Goal: Find specific page/section: Find specific page/section

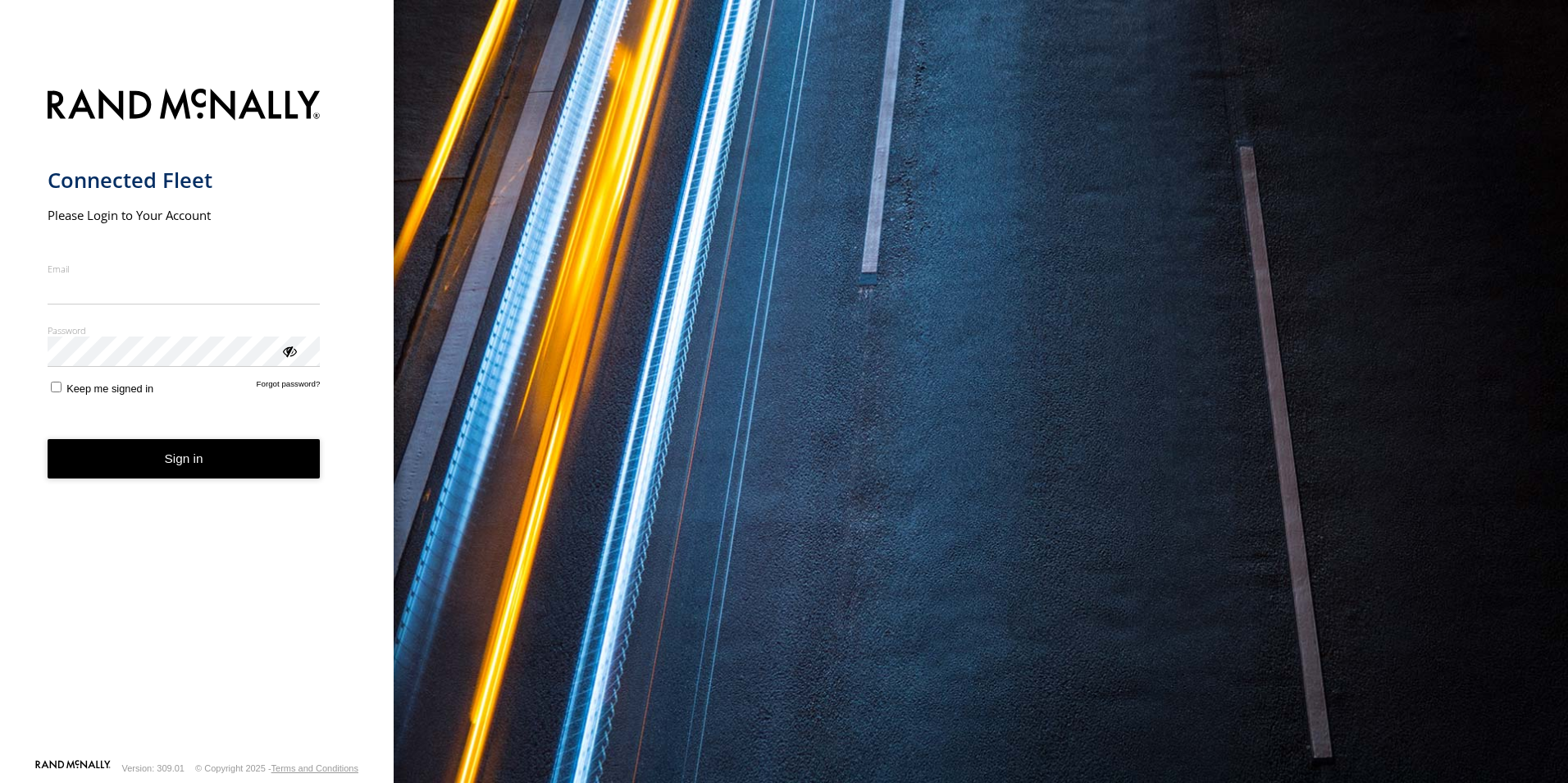
type input "**********"
click at [204, 476] on button "Sign in" at bounding box center [183, 459] width 273 height 40
click at [197, 460] on button "Sign in" at bounding box center [183, 459] width 273 height 40
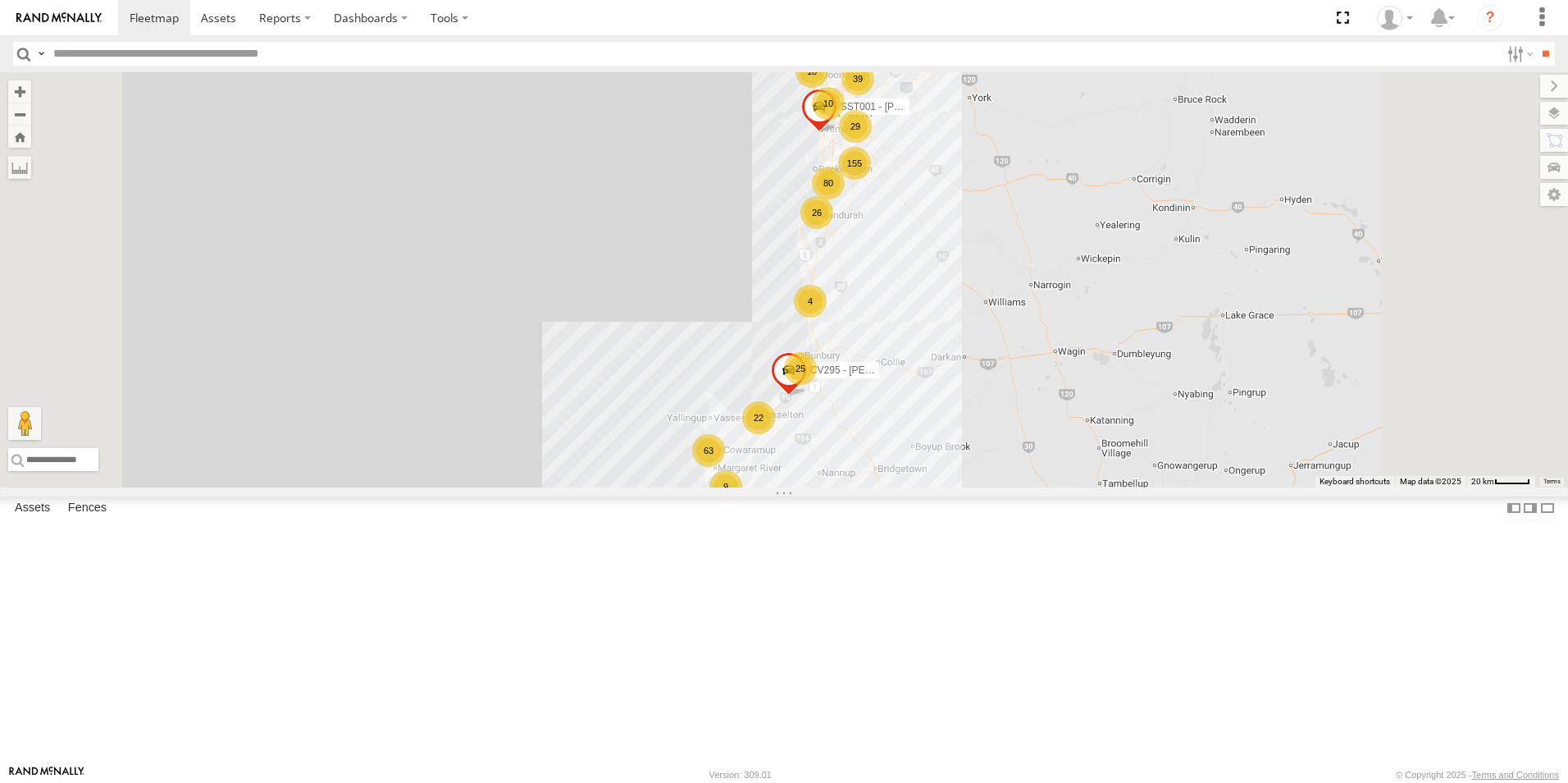
click at [98, 60] on input "text" at bounding box center [772, 54] width 1453 height 24
click at [1536, 42] on input "**" at bounding box center [1545, 54] width 19 height 24
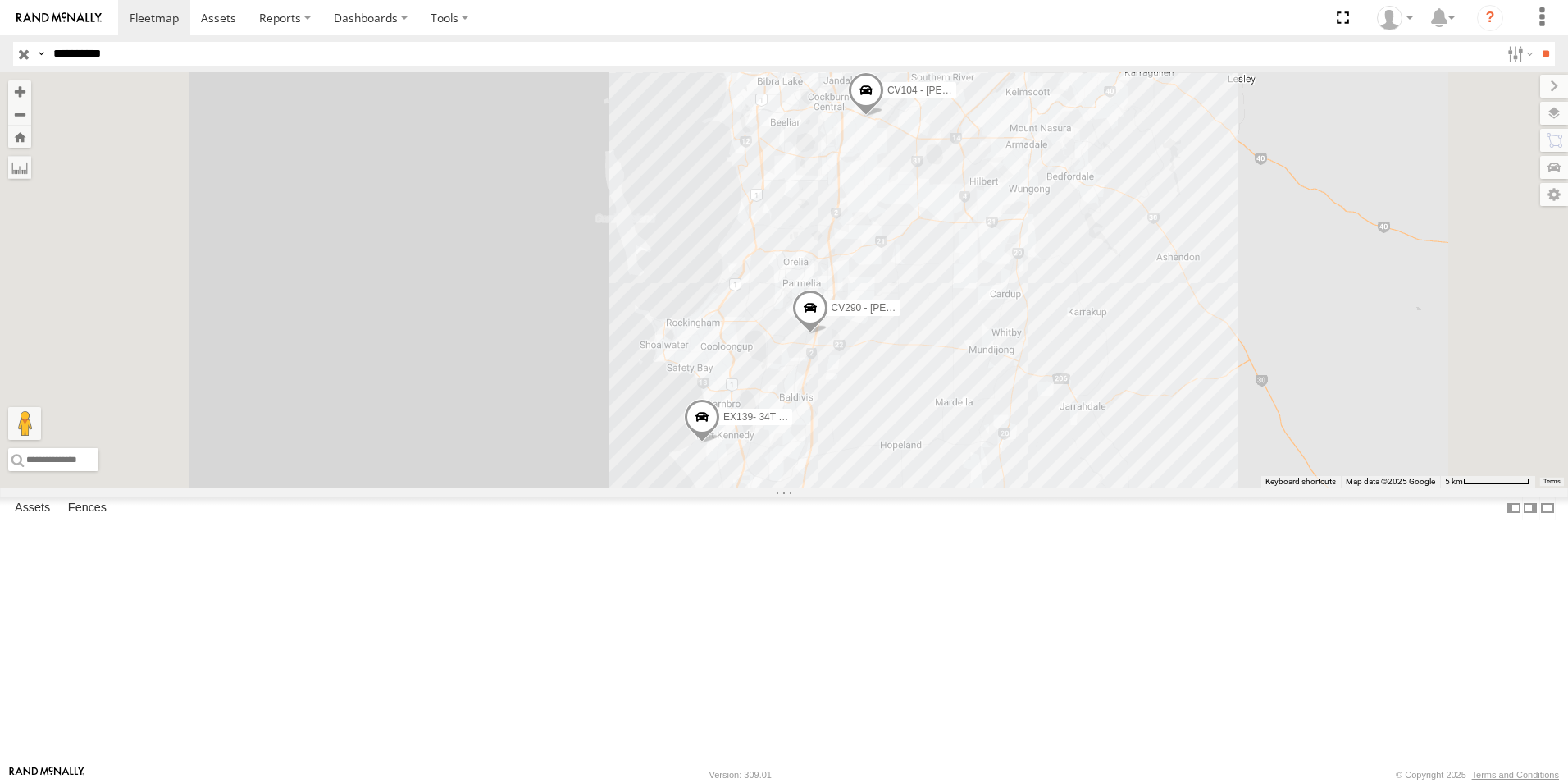
click at [1536, 42] on input "**" at bounding box center [1545, 54] width 19 height 24
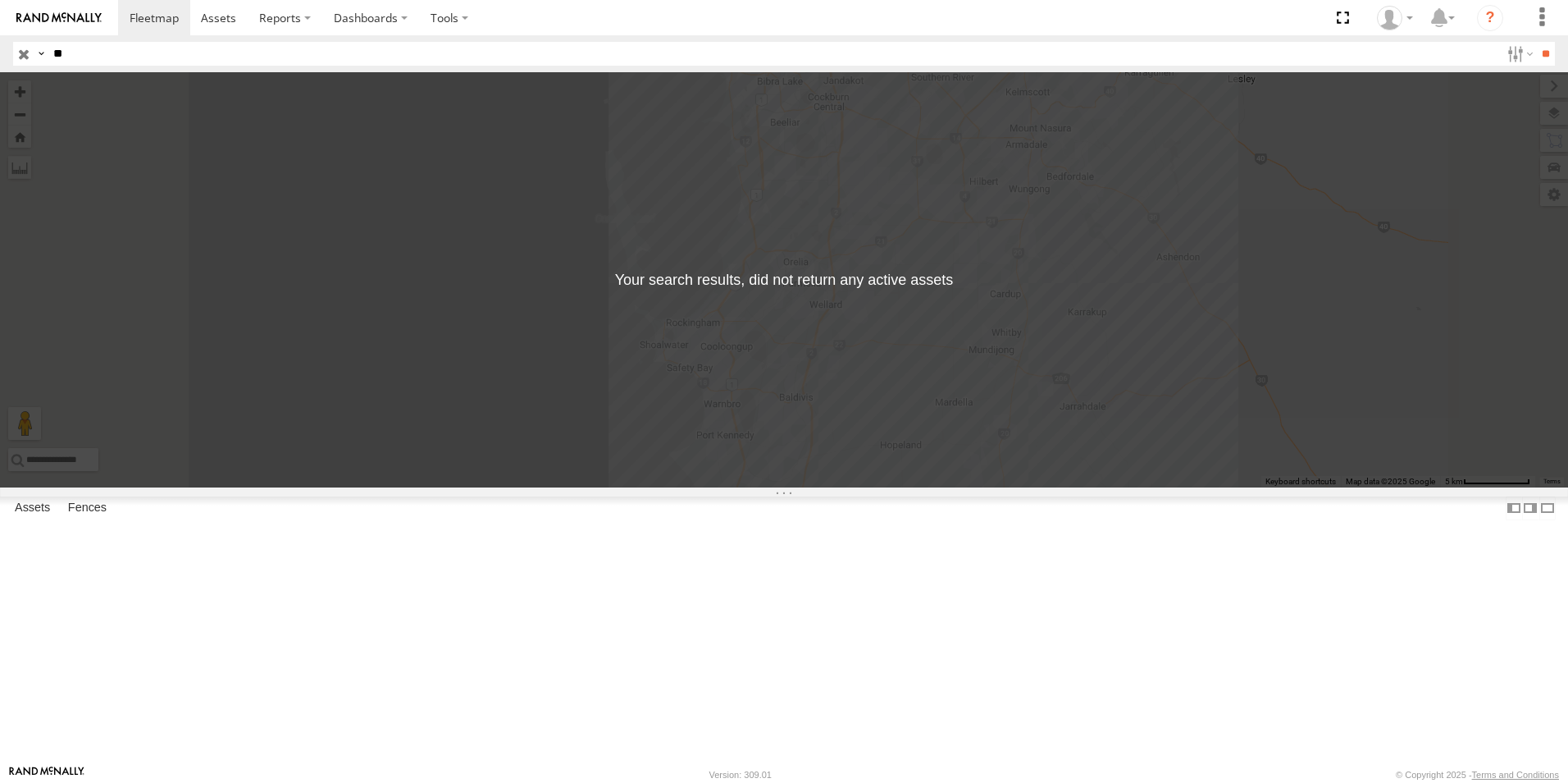
type input "*"
click at [128, 54] on input "text" at bounding box center [772, 54] width 1453 height 24
type input "**"
click at [1536, 42] on input "**" at bounding box center [1545, 54] width 19 height 24
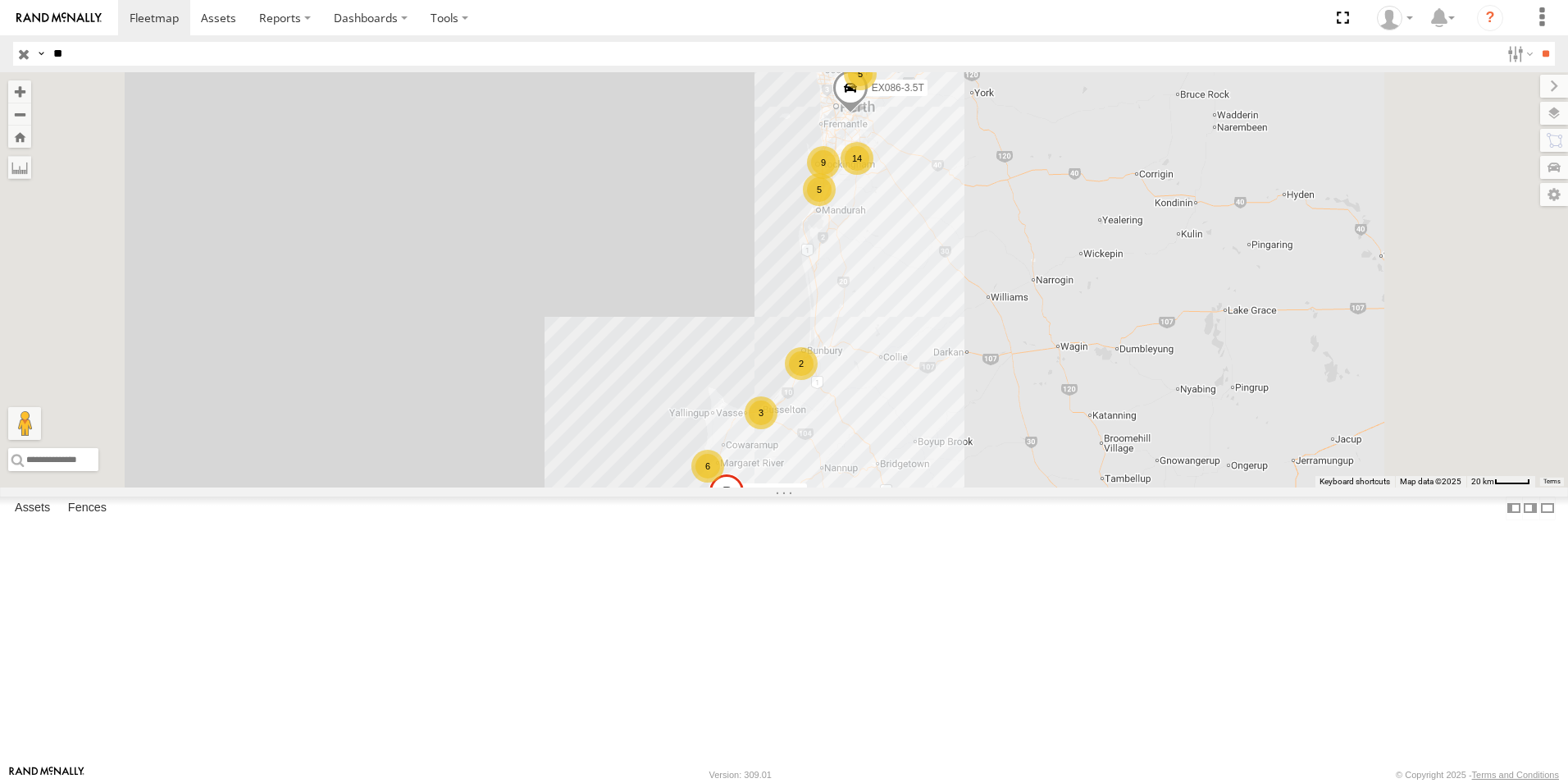
scroll to position [205, 0]
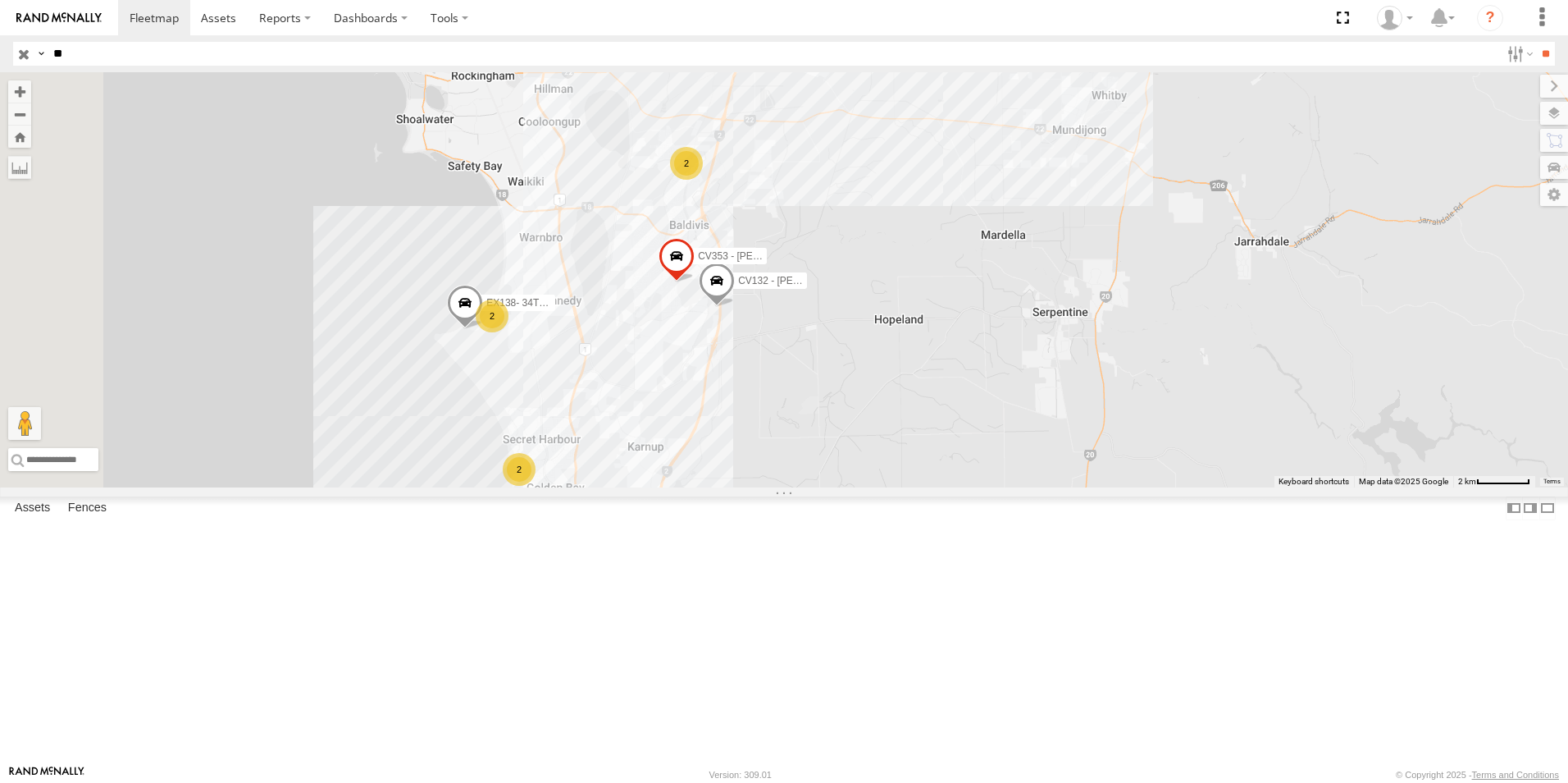
drag, startPoint x: 1034, startPoint y: 231, endPoint x: 1111, endPoint y: 475, distance: 255.9
click at [1111, 475] on div "EX086-3.5T EX106 - Mini EX120 - 22T [PERSON_NAME] EX126- 22T - Labour Hire EX12…" at bounding box center [784, 280] width 1568 height 415
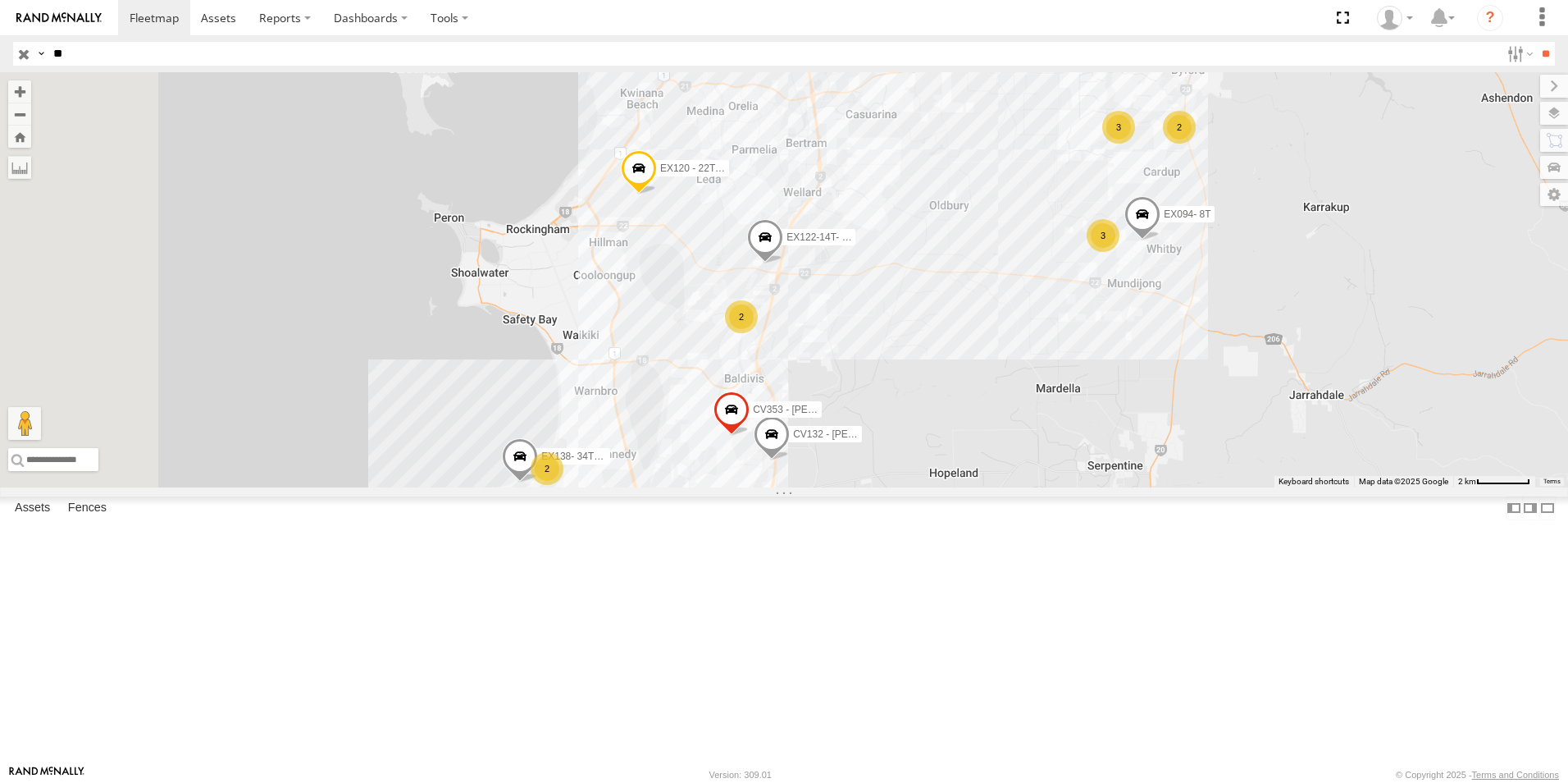
drag, startPoint x: 1041, startPoint y: 319, endPoint x: 1095, endPoint y: 446, distance: 138.0
click at [1095, 446] on div "EX086-3.5T EX106 - Mini EX120 - 22T [PERSON_NAME] EX126- 22T - Labour Hire EX12…" at bounding box center [784, 280] width 1568 height 415
click at [657, 195] on span at bounding box center [638, 172] width 36 height 44
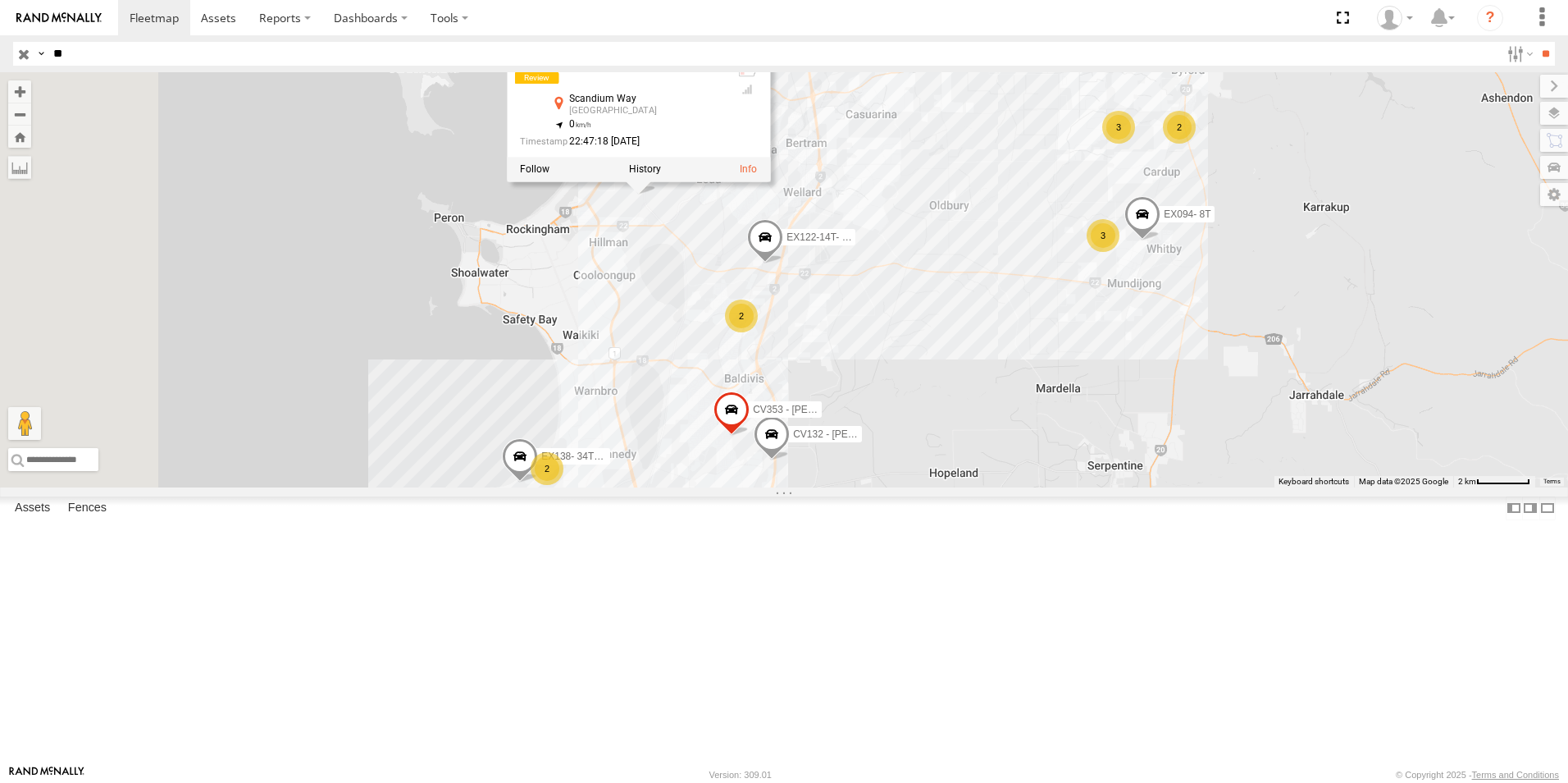
click at [898, 357] on div "EX086-3.5T EX106 - Mini EX120 - 22T [PERSON_NAME] EX126- 22T - Labour Hire EX12…" at bounding box center [784, 280] width 1568 height 415
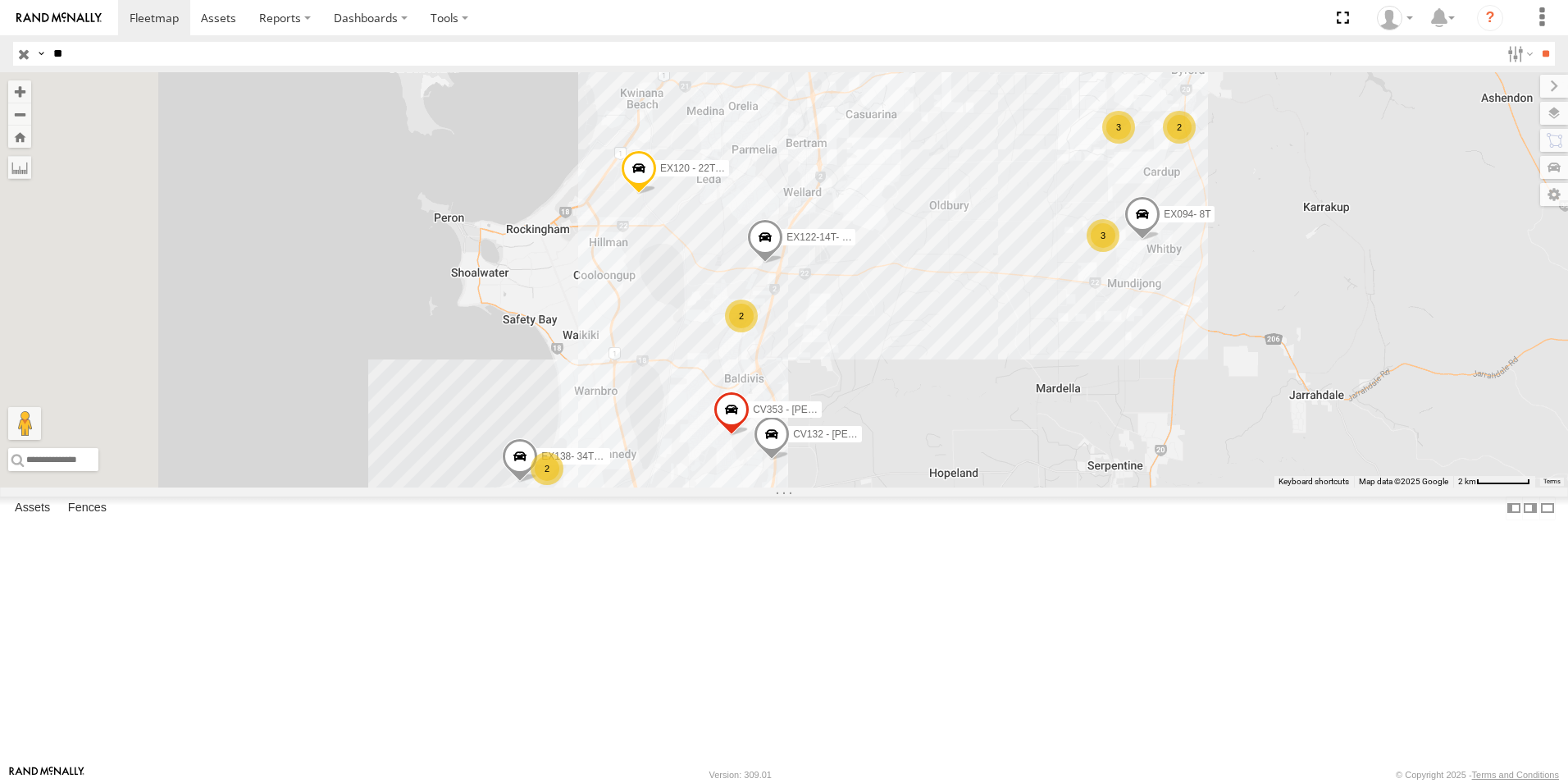
click at [1160, 241] on span at bounding box center [1142, 219] width 36 height 44
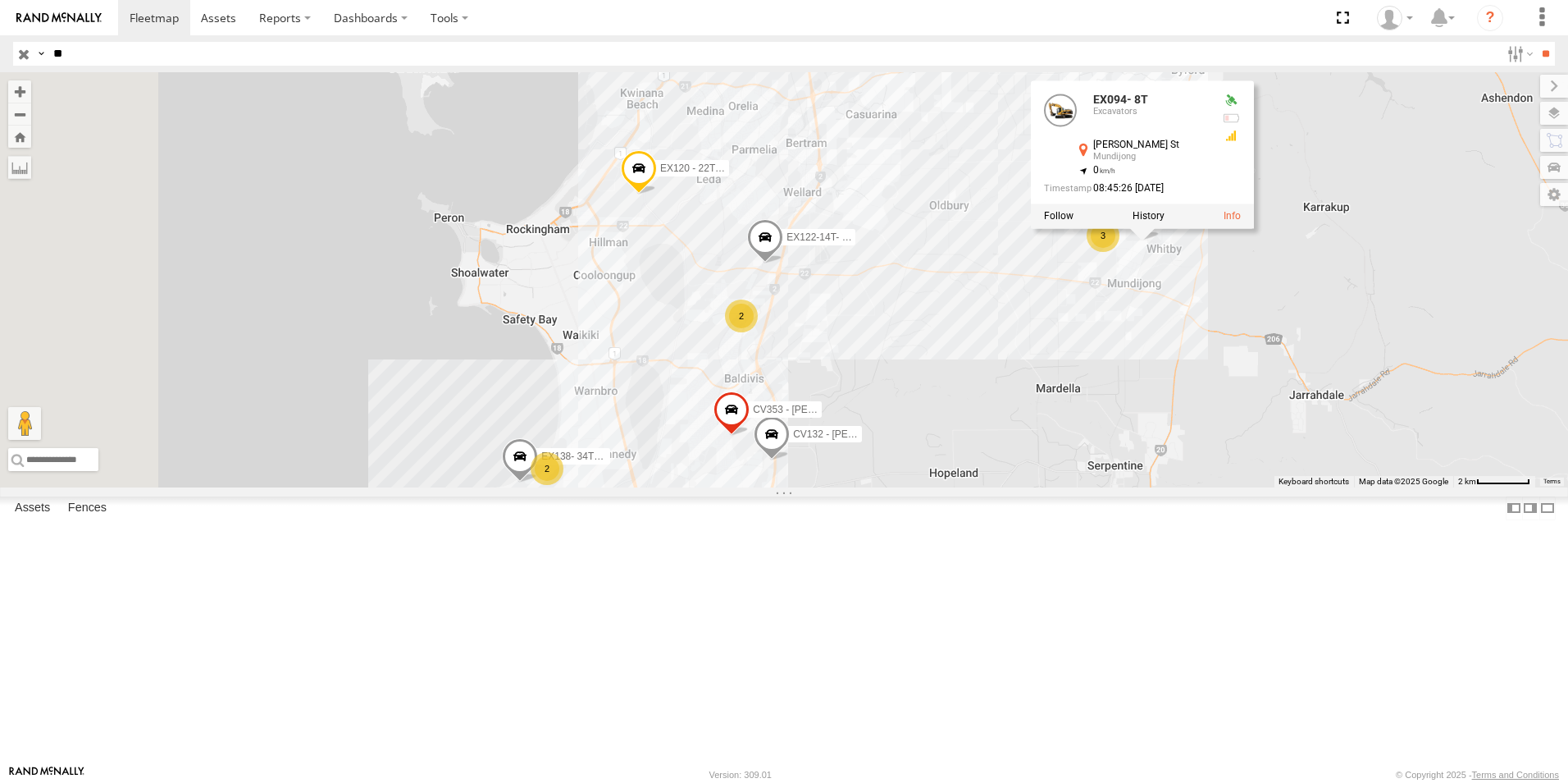
click at [1248, 391] on div "EX086-3.5T EX106 - Mini EX120 - 22T [PERSON_NAME] EX126- 22T - Labour Hire EX12…" at bounding box center [784, 280] width 1568 height 415
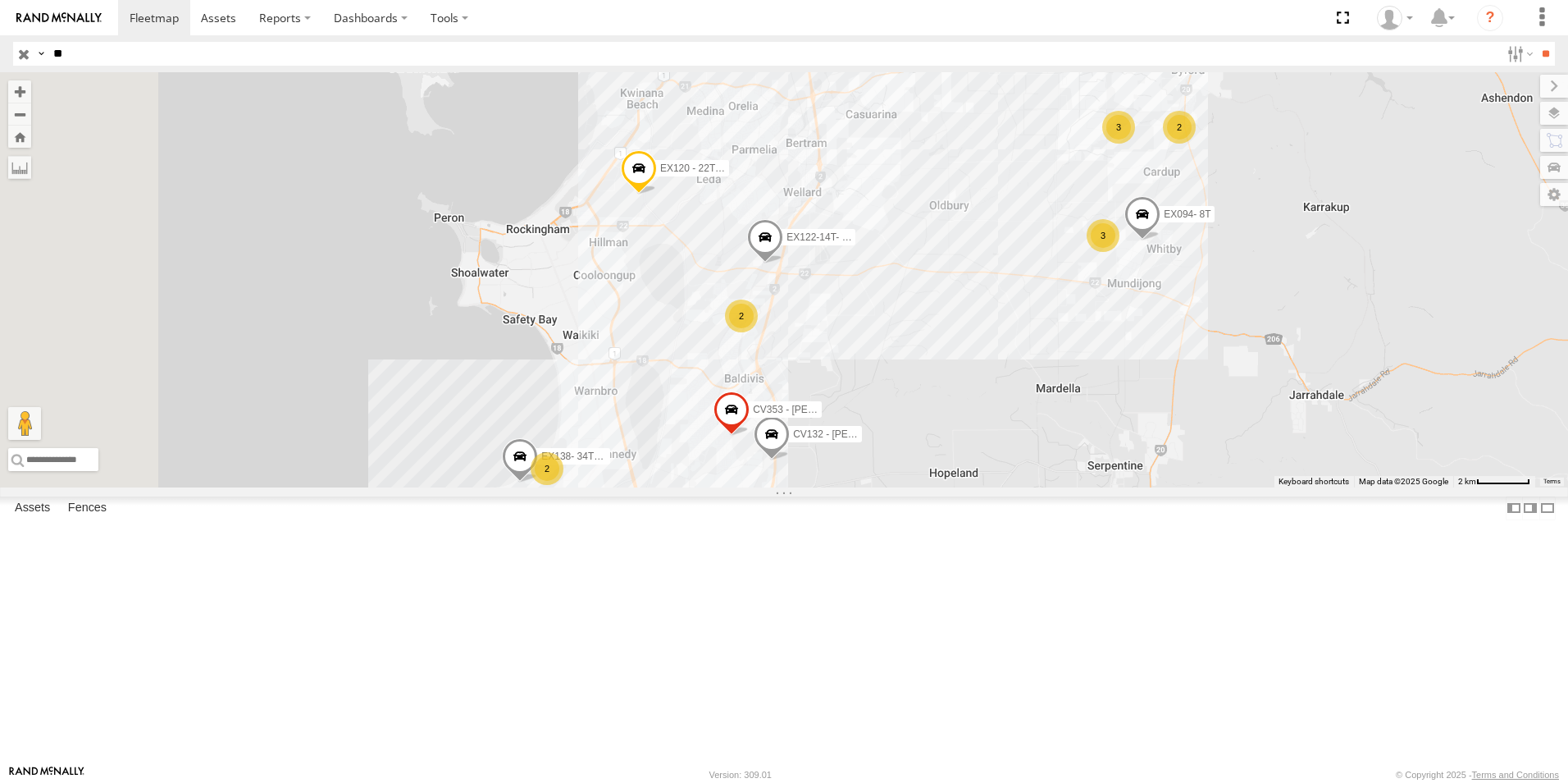
click at [1119, 252] on div "3" at bounding box center [1102, 234] width 32 height 32
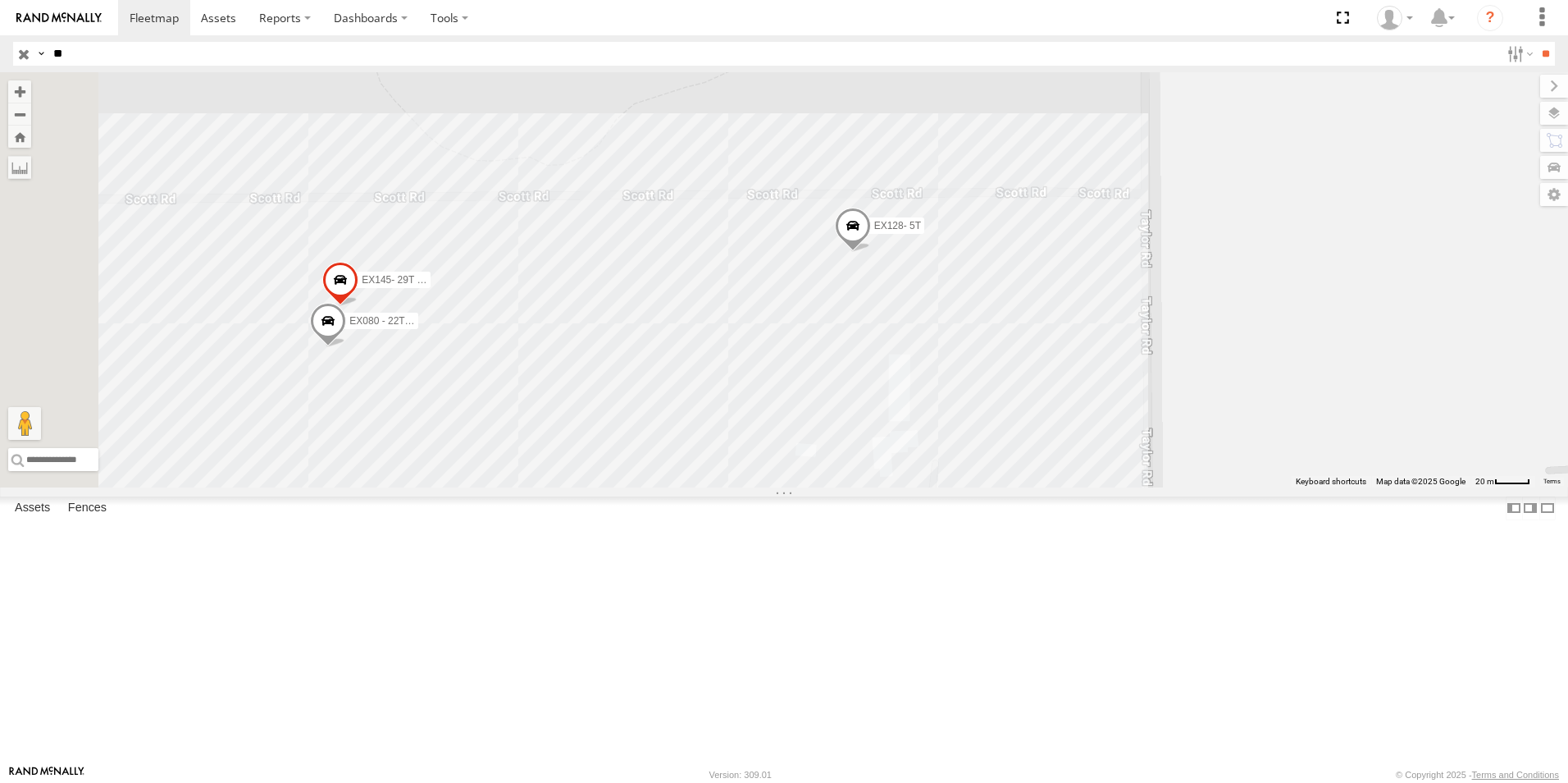
click at [871, 252] on span at bounding box center [852, 230] width 36 height 44
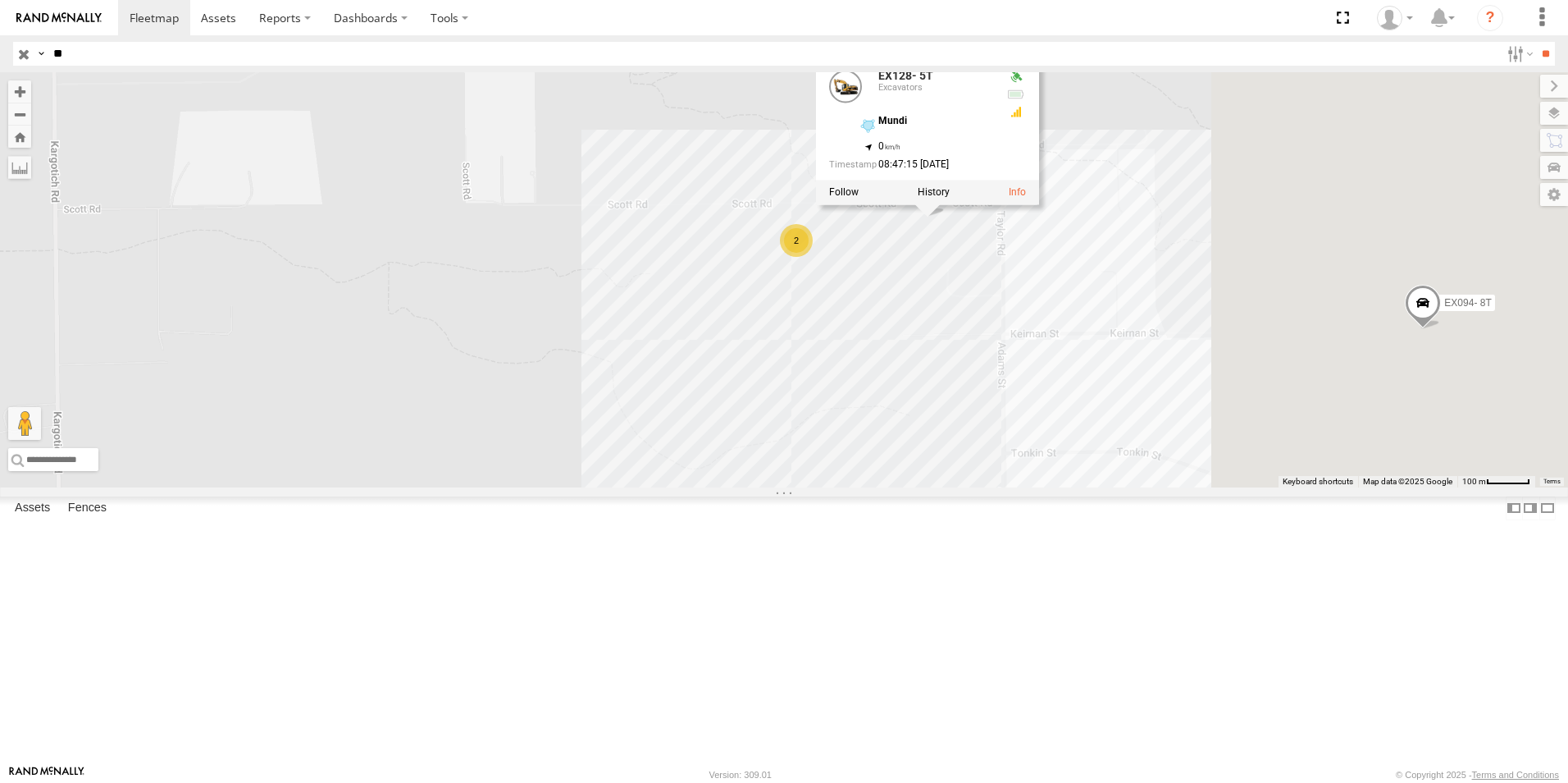
drag, startPoint x: 1461, startPoint y: 452, endPoint x: 1182, endPoint y: 378, distance: 288.6
click at [1186, 382] on div "EX086-3.5T EX106 - Mini EX120 - 22T [PERSON_NAME] EX126- 22T - Labour Hire EX12…" at bounding box center [784, 280] width 1568 height 415
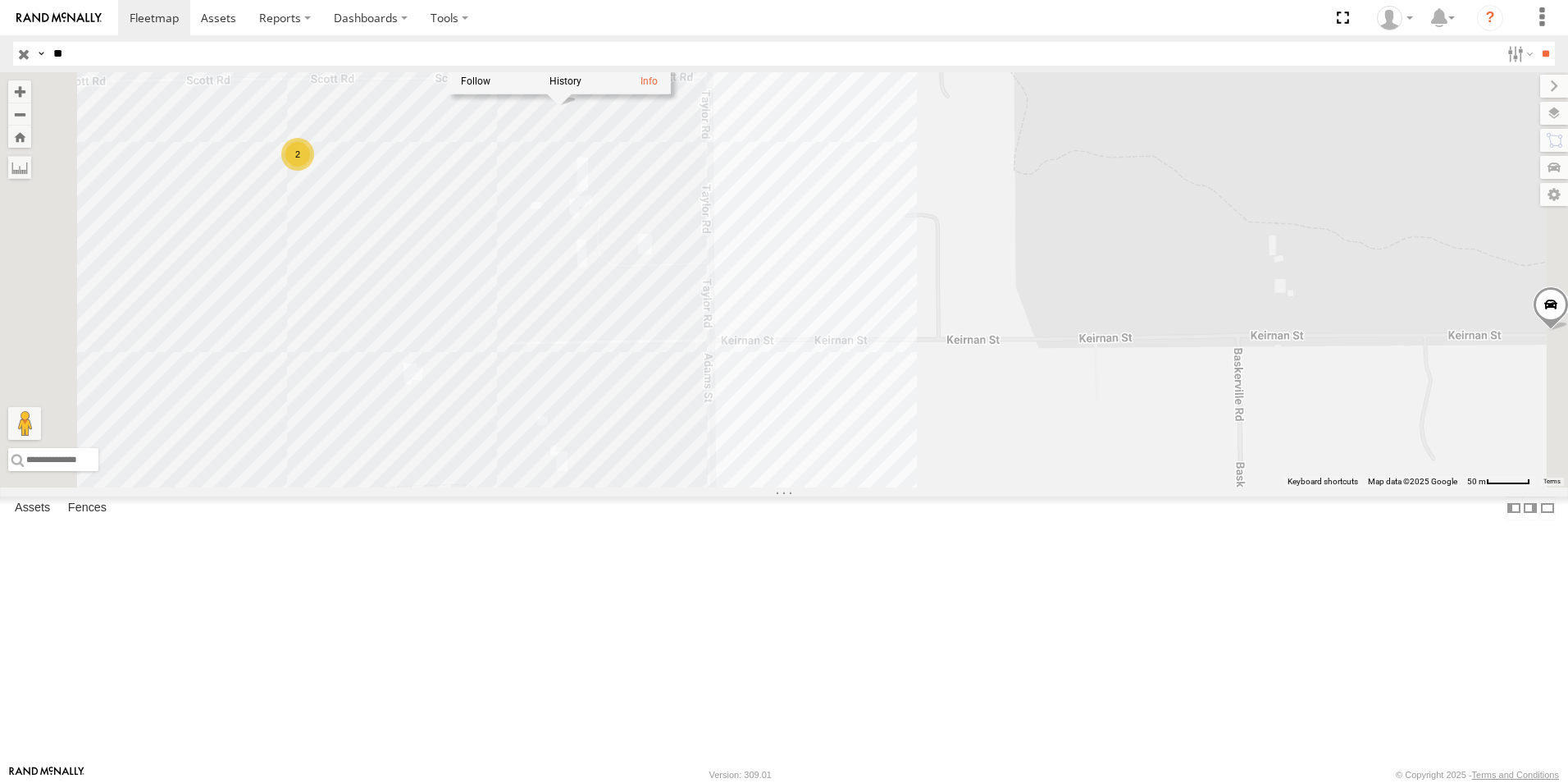
drag, startPoint x: 1106, startPoint y: 441, endPoint x: 1060, endPoint y: 453, distance: 47.5
click at [1060, 453] on div "EX086-3.5T EX106 - Mini EX120 - 22T [PERSON_NAME] EX126- 22T - Labour Hire EX12…" at bounding box center [784, 280] width 1568 height 415
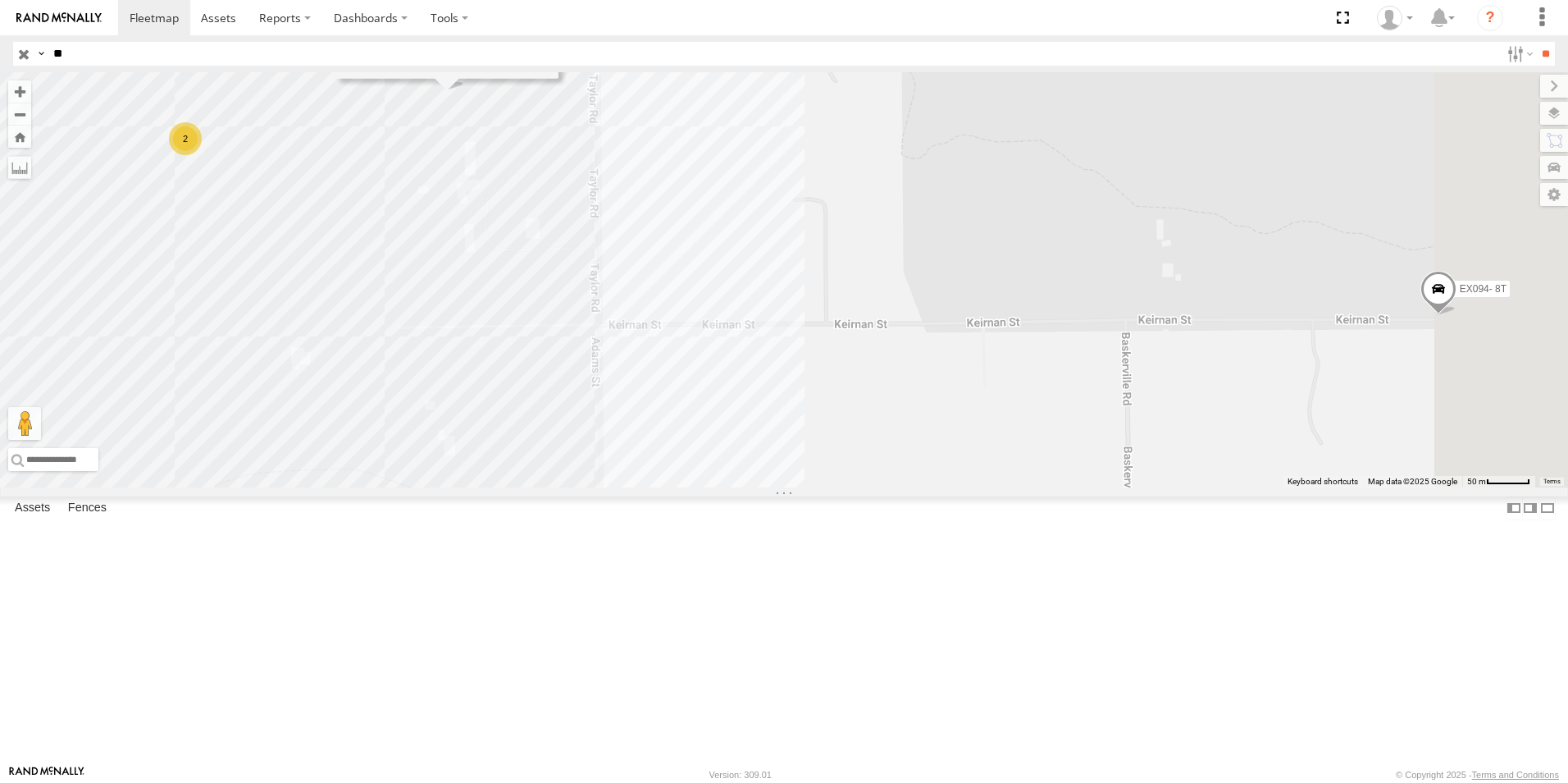
drag, startPoint x: 1104, startPoint y: 432, endPoint x: 960, endPoint y: 410, distance: 145.7
click at [960, 410] on div "EX086-3.5T EX106 - Mini EX120 - 22T [PERSON_NAME] EX126- 22T - Labour Hire EX12…" at bounding box center [784, 280] width 1568 height 415
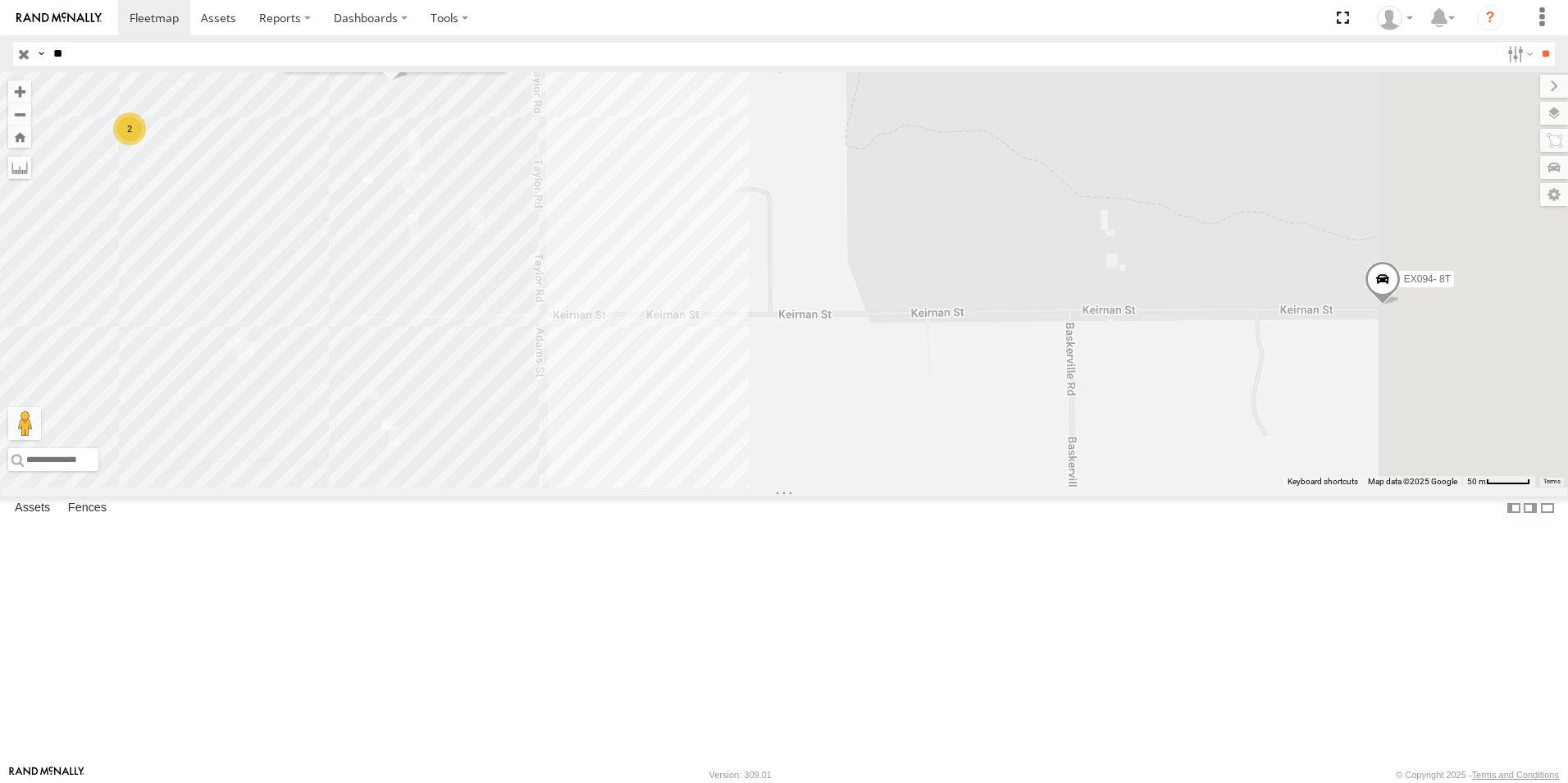
drag, startPoint x: 1263, startPoint y: 395, endPoint x: 1037, endPoint y: 386, distance: 226.2
click at [1068, 393] on div "EX086-3.5T EX106 - Mini EX120 - 22T [PERSON_NAME] EX126- 22T - Labour Hire EX12…" at bounding box center [784, 280] width 1568 height 415
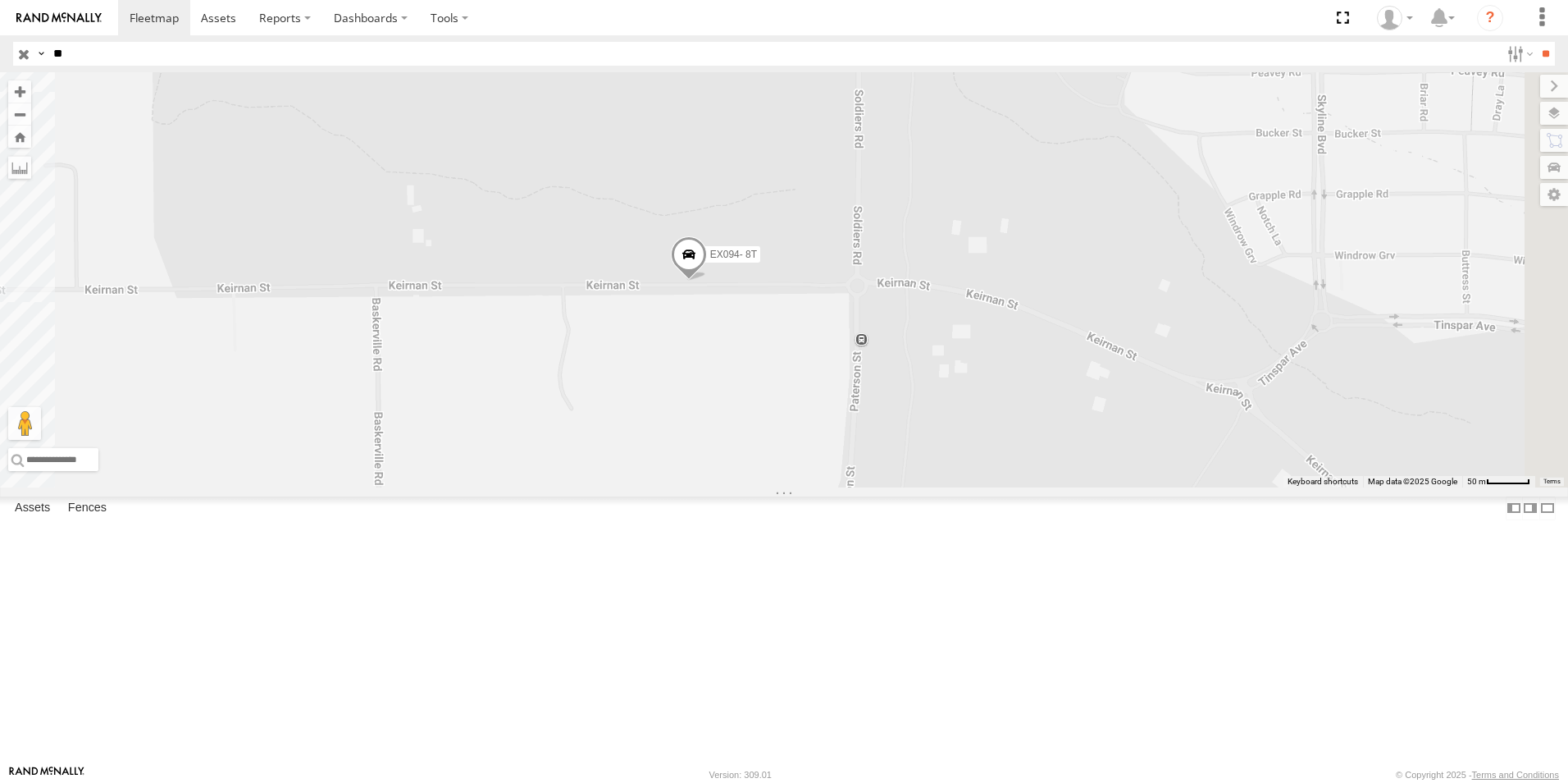
drag, startPoint x: 1031, startPoint y: 383, endPoint x: 1061, endPoint y: 383, distance: 30.0
click at [1061, 383] on div "EX086-3.5T EX106 - Mini EX120 - 22T [PERSON_NAME] EX126- 22T - Labour Hire EX12…" at bounding box center [784, 280] width 1568 height 415
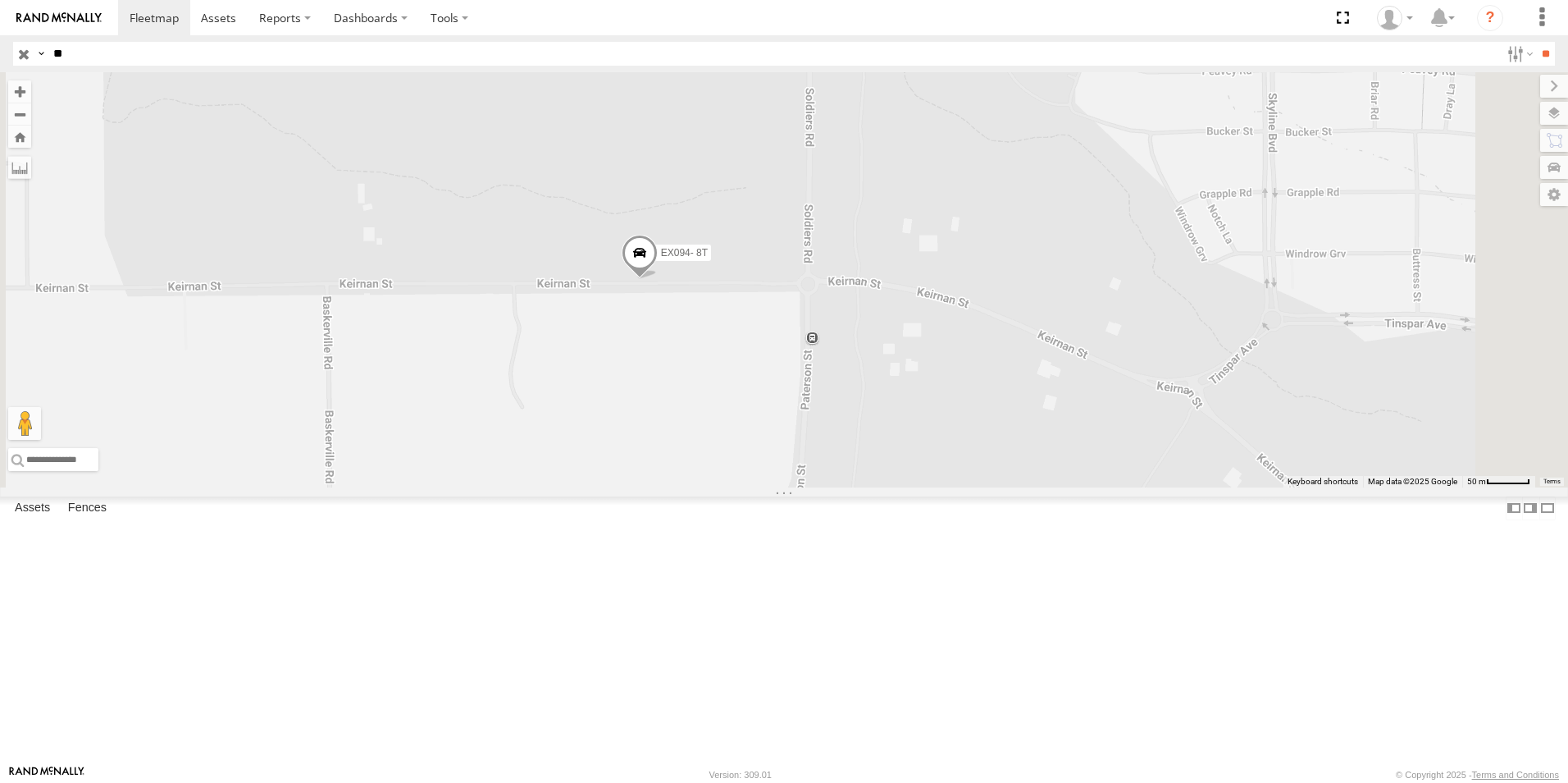
drag, startPoint x: 757, startPoint y: 416, endPoint x: 933, endPoint y: 402, distance: 176.6
click at [928, 417] on div "EX086-3.5T EX106 - Mini EX120 - 22T [PERSON_NAME] EX126- 22T - Labour Hire EX12…" at bounding box center [784, 280] width 1568 height 415
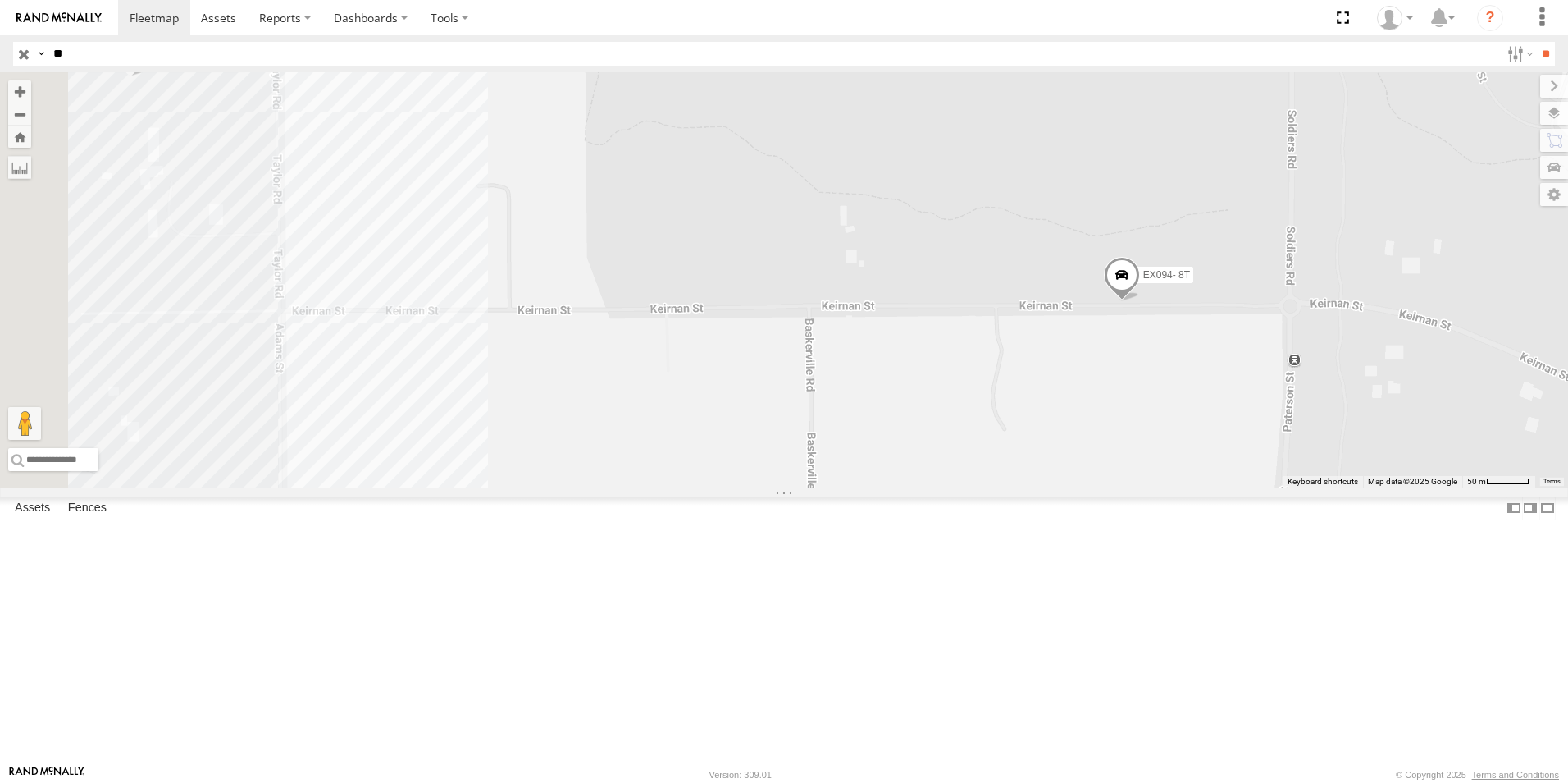
drag, startPoint x: 804, startPoint y: 409, endPoint x: 985, endPoint y: 442, distance: 184.0
click at [938, 446] on div "EX086-3.5T EX106 - Mini EX120 - 22T [PERSON_NAME] EX126- 22T - Labour Hire EX12…" at bounding box center [784, 280] width 1568 height 415
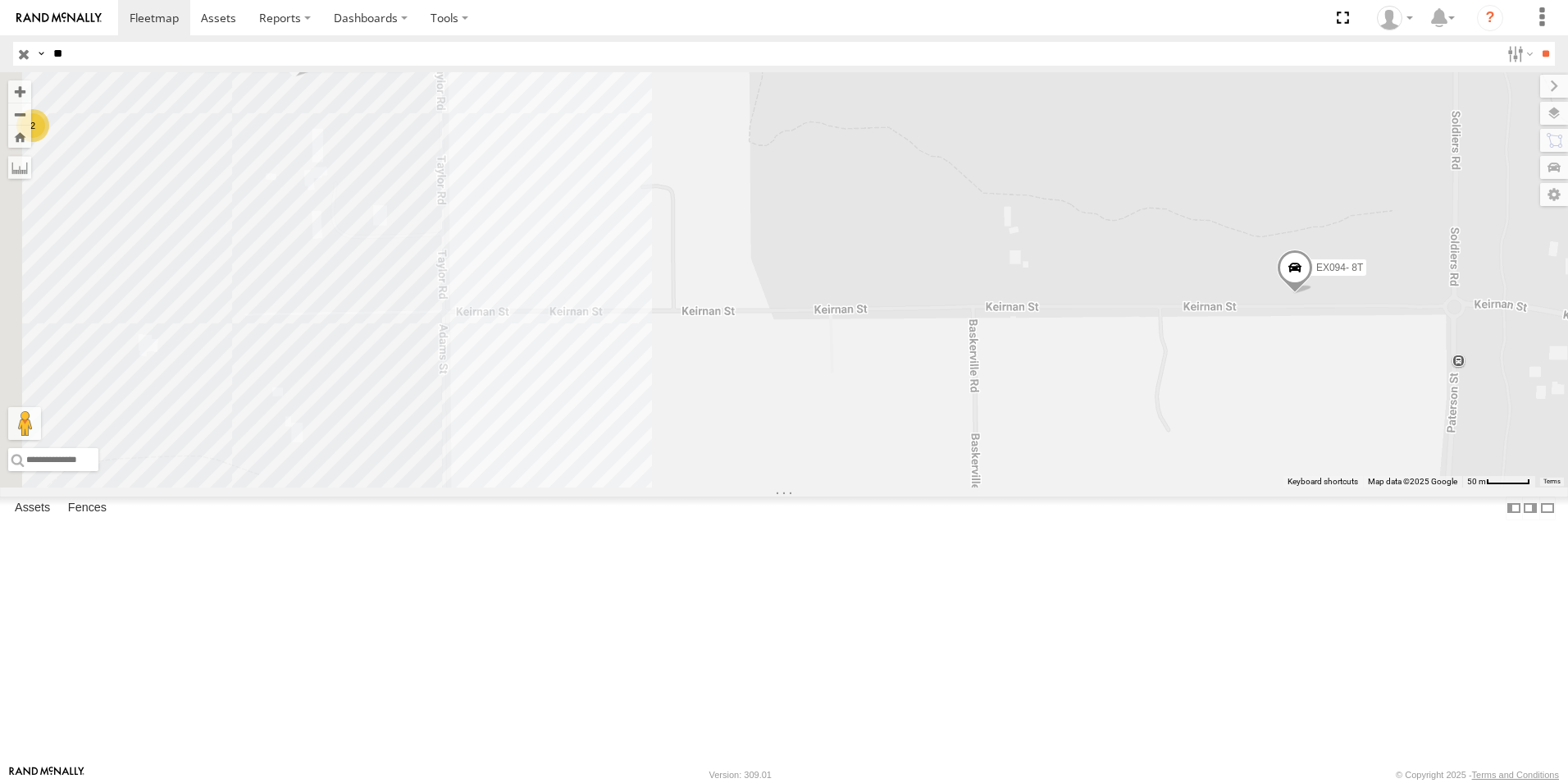
drag, startPoint x: 1023, startPoint y: 499, endPoint x: 865, endPoint y: 419, distance: 177.1
click at [865, 419] on div "EX086-3.5T EX106 - Mini EX120 - 22T [PERSON_NAME] EX126- 22T - Labour Hire EX12…" at bounding box center [784, 280] width 1568 height 415
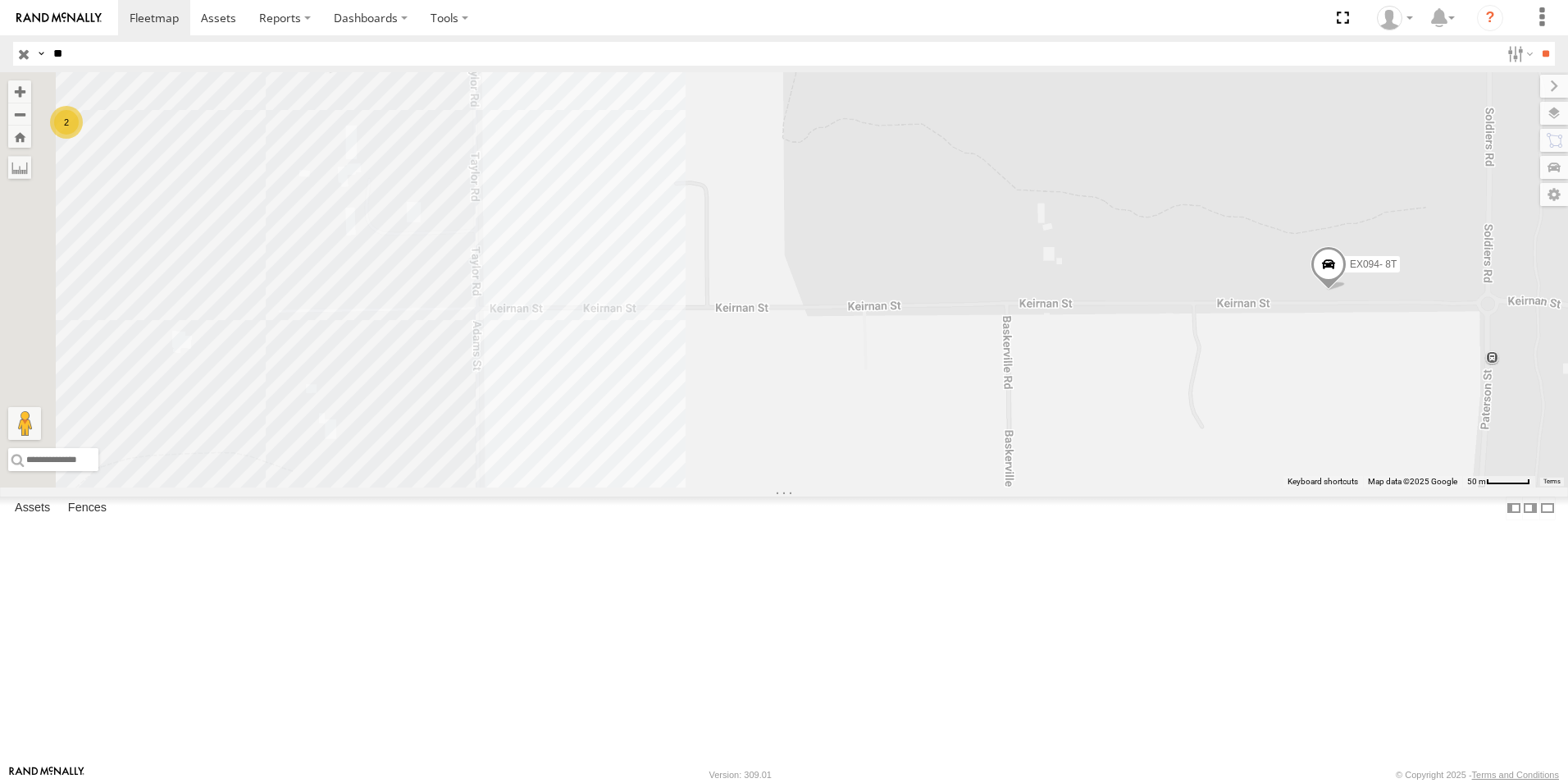
drag, startPoint x: 809, startPoint y: 403, endPoint x: 990, endPoint y: 393, distance: 181.3
click at [990, 393] on div "EX086-3.5T EX106 - Mini EX120 - 22T [PERSON_NAME] EX126- 22T - Labour Hire EX12…" at bounding box center [784, 280] width 1568 height 415
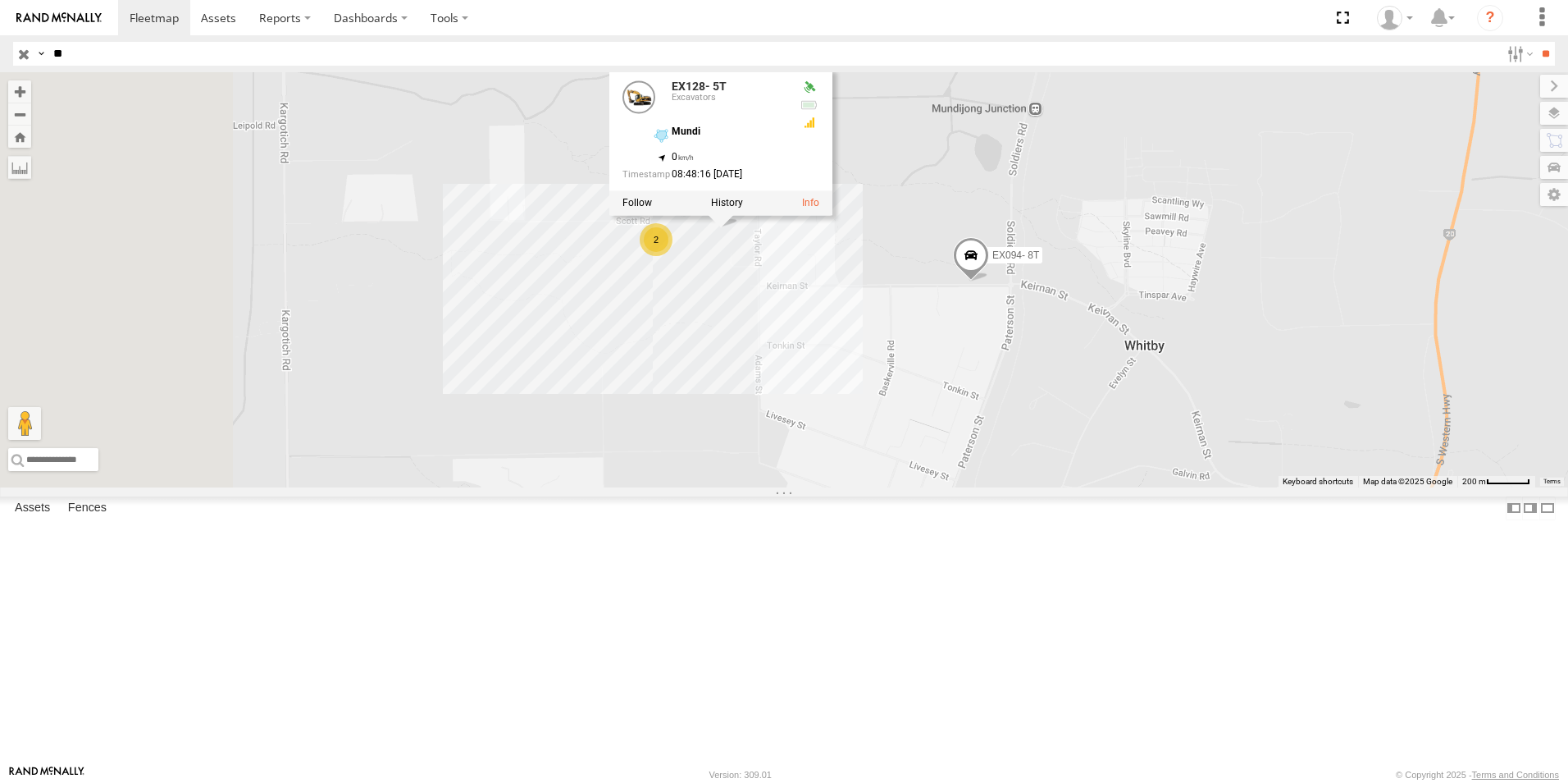
drag, startPoint x: 571, startPoint y: 478, endPoint x: 817, endPoint y: 433, distance: 250.1
click at [811, 451] on div "EX086-3.5T EX106 - Mini EX120 - 22T [PERSON_NAME] EX126- 22T - Labour Hire EX12…" at bounding box center [784, 280] width 1568 height 415
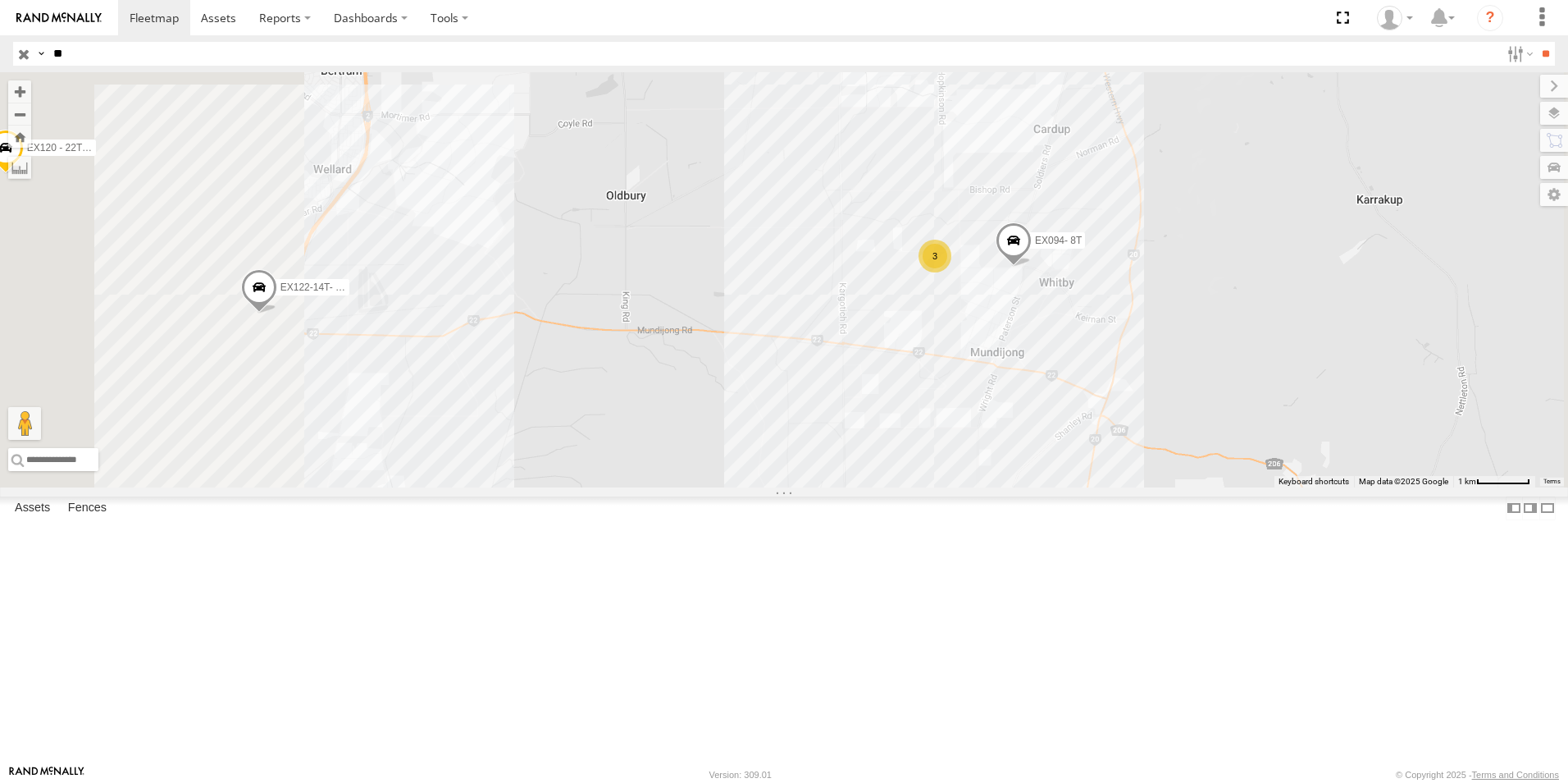
drag, startPoint x: 837, startPoint y: 413, endPoint x: 978, endPoint y: 385, distance: 143.8
click at [971, 390] on div "EX086-3.5T EX106 - Mini EX120 - 22T [PERSON_NAME] EX126- 22T - Labour Hire EX12…" at bounding box center [784, 280] width 1568 height 415
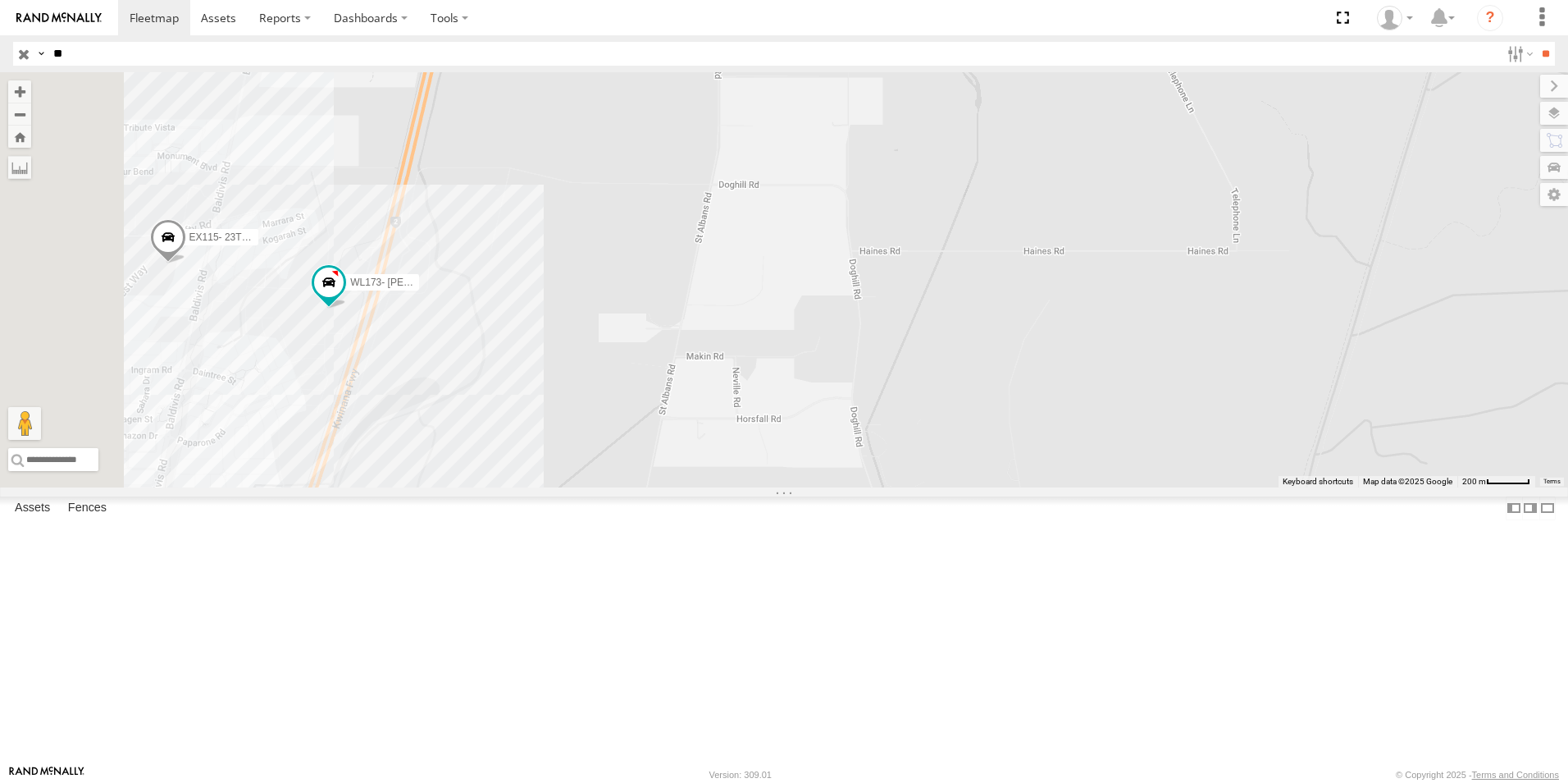
drag, startPoint x: 610, startPoint y: 539, endPoint x: 709, endPoint y: 511, distance: 102.9
click at [709, 487] on div "EX086-3.5T EX106 - Mini EX120 - 22T [PERSON_NAME] EX126- 22T - Labour Hire EX12…" at bounding box center [784, 280] width 1568 height 415
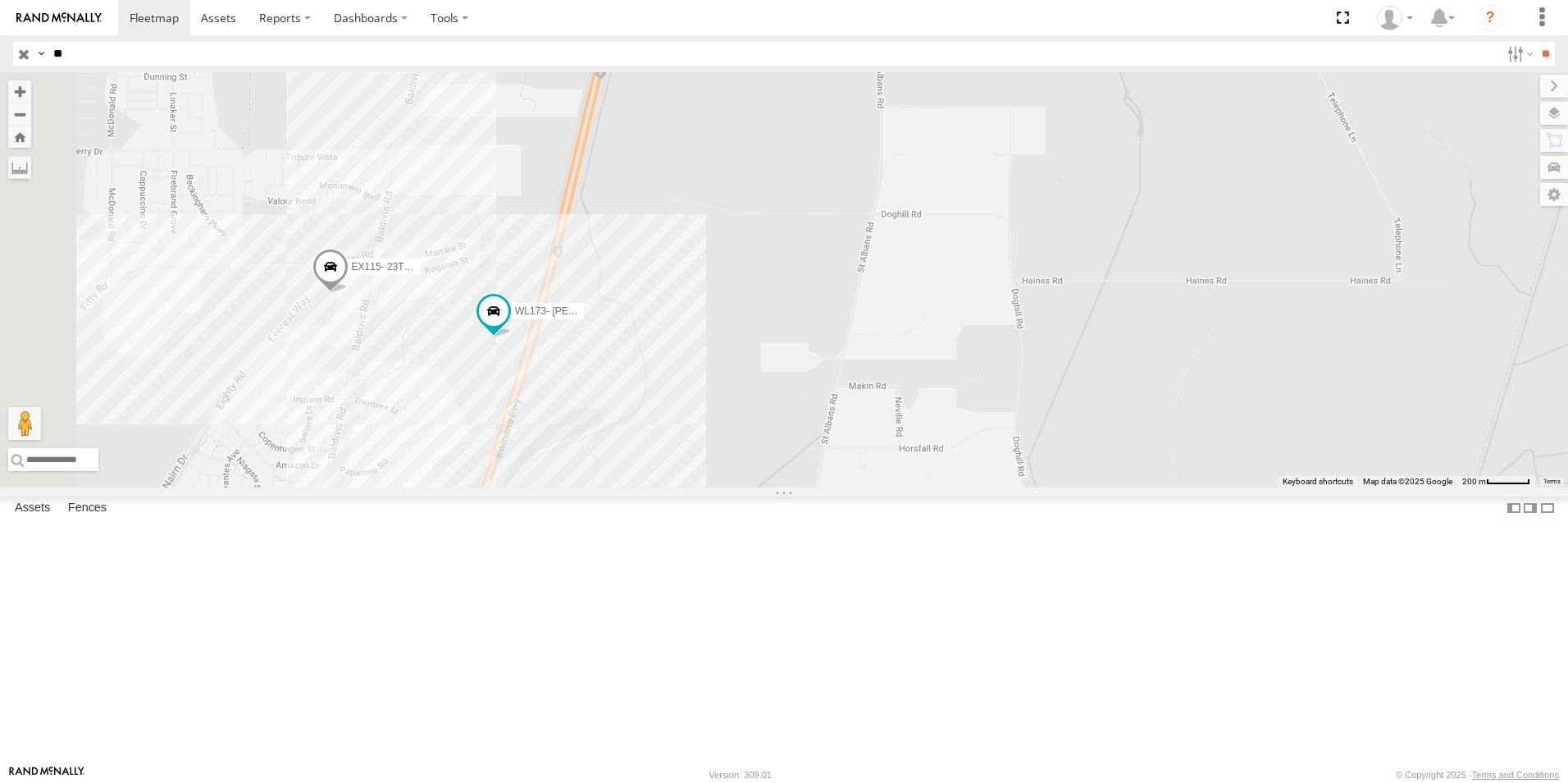
drag, startPoint x: 551, startPoint y: 454, endPoint x: 585, endPoint y: 496, distance: 54.0
click at [590, 487] on div "EX086-3.5T EX106 - Mini EX120 - 22T [PERSON_NAME] EX126- 22T - Labour Hire EX12…" at bounding box center [784, 280] width 1568 height 415
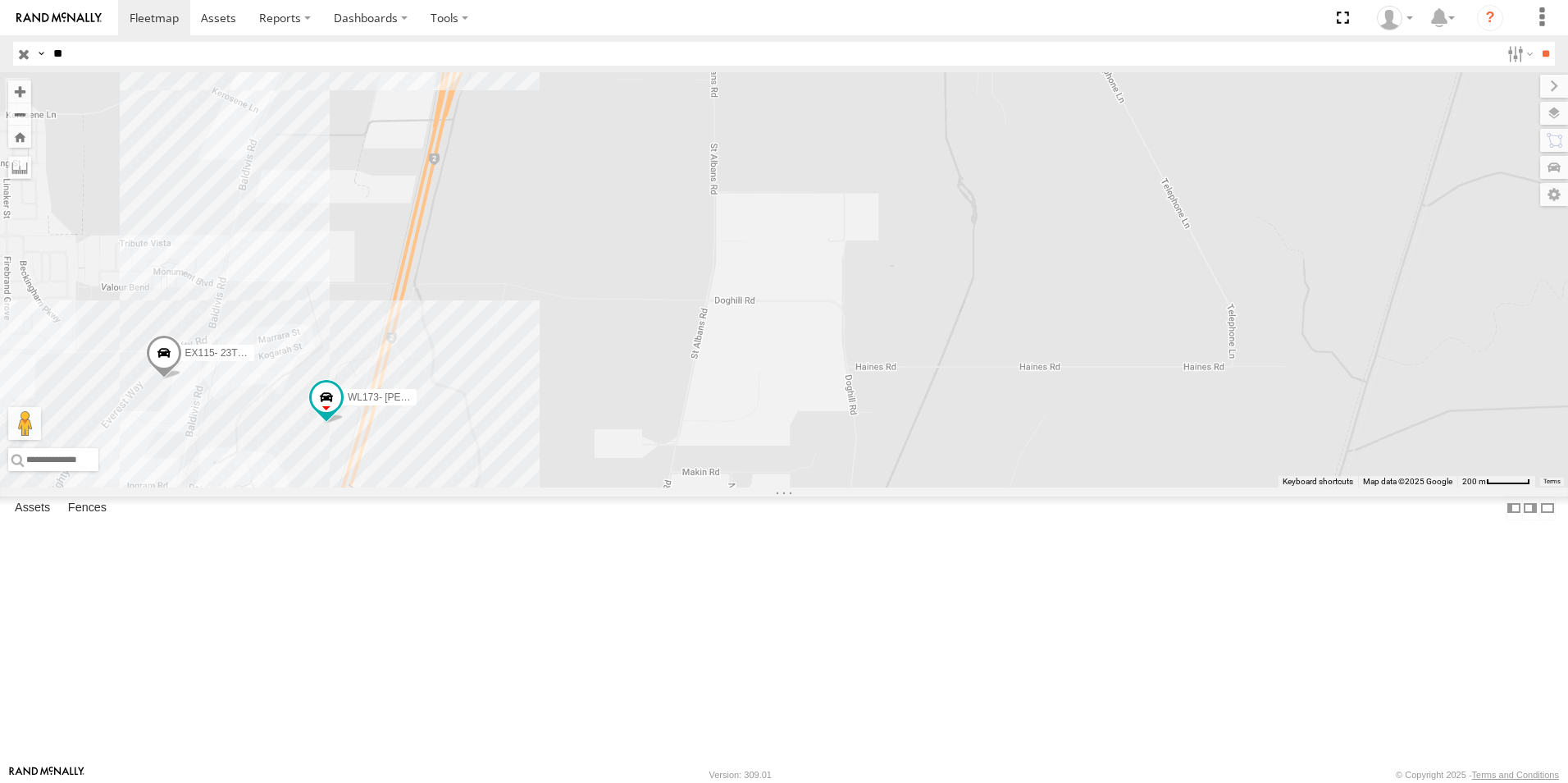
drag, startPoint x: 1084, startPoint y: 412, endPoint x: 936, endPoint y: 481, distance: 163.3
click at [938, 487] on div "EX086-3.5T EX106 - Mini EX120 - 22T [PERSON_NAME] EX126- 22T - Labour Hire EX12…" at bounding box center [784, 280] width 1568 height 415
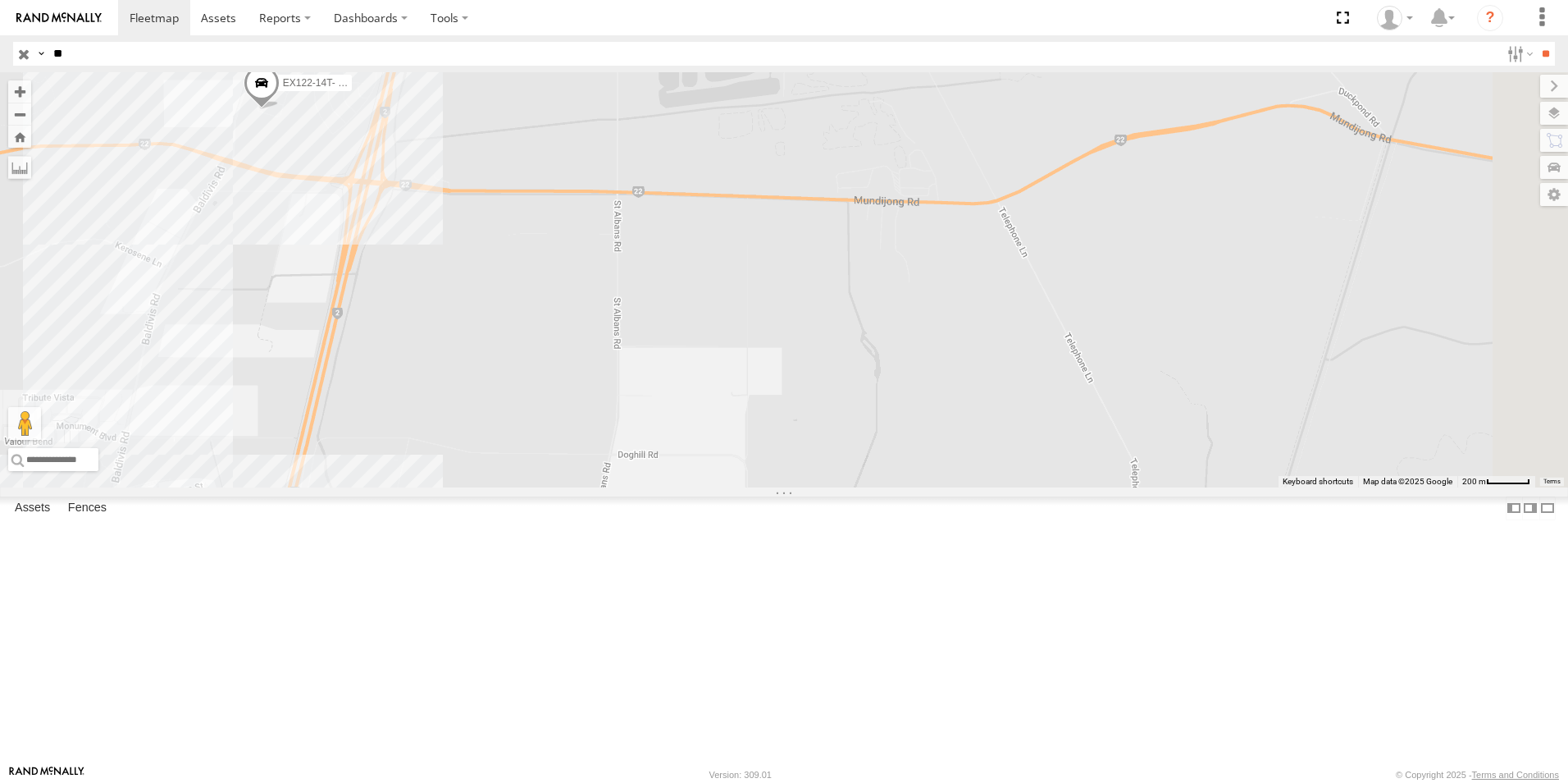
drag, startPoint x: 1181, startPoint y: 357, endPoint x: 1232, endPoint y: 497, distance: 149.0
click at [1232, 487] on div "EX086-3.5T EX106 - Mini EX120 - 22T [PERSON_NAME] EX126- 22T - Labour Hire EX12…" at bounding box center [784, 280] width 1568 height 415
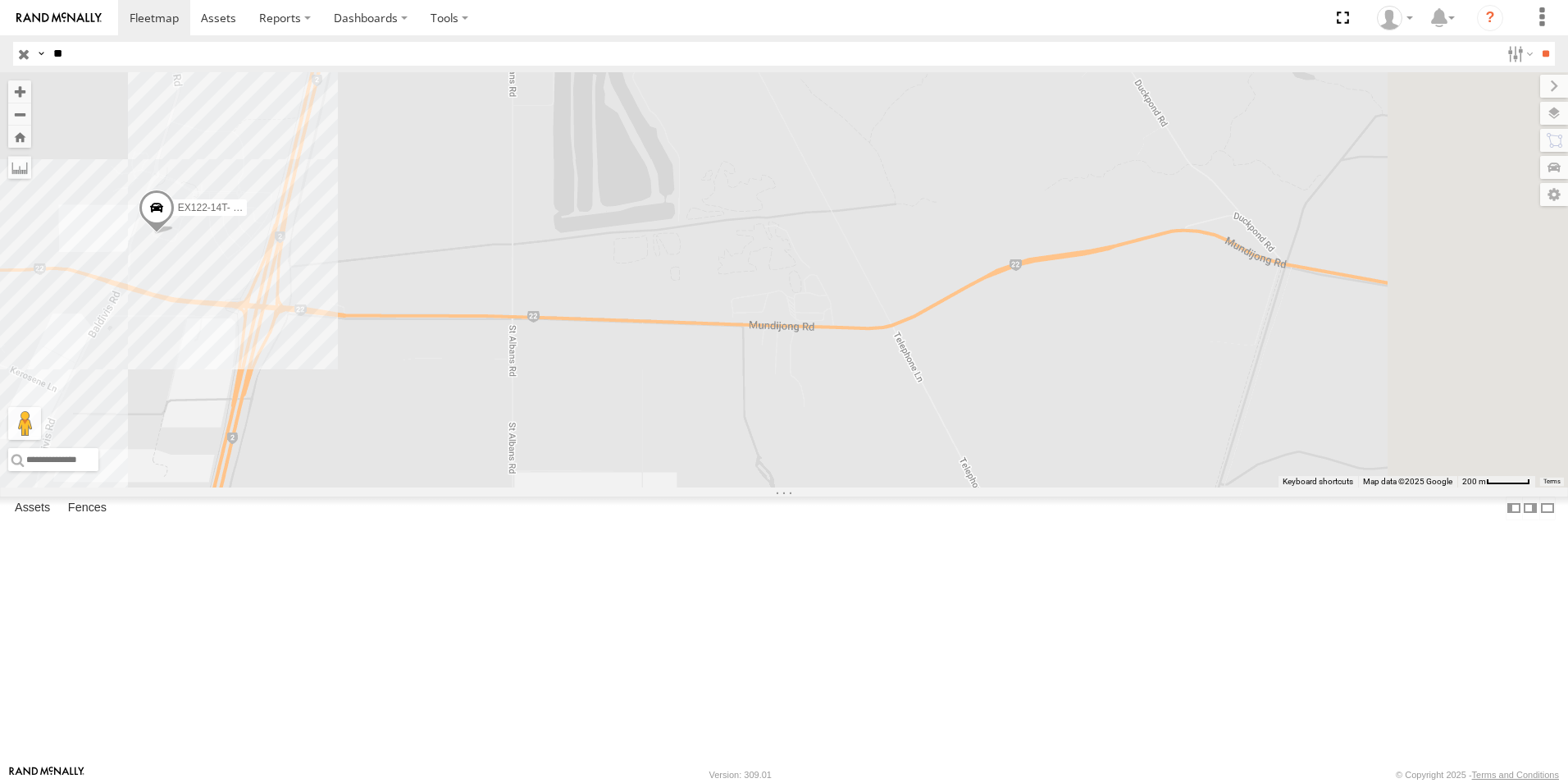
drag, startPoint x: 1361, startPoint y: 451, endPoint x: 912, endPoint y: 482, distance: 450.1
click at [913, 482] on div "EX086-3.5T EX106 - Mini EX120 - 22T [PERSON_NAME] EX126- 22T - Labour Hire EX12…" at bounding box center [784, 280] width 1568 height 415
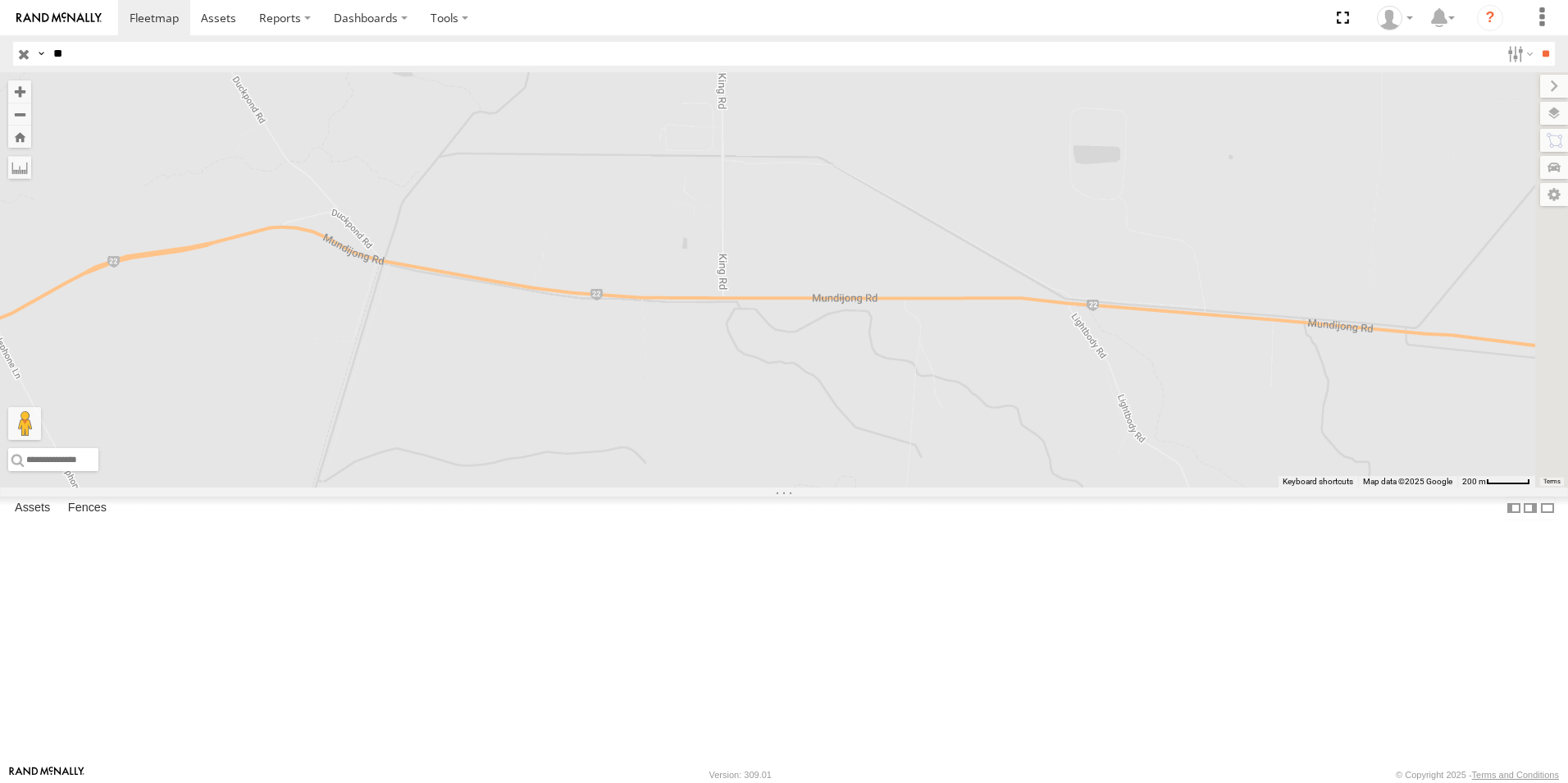
drag, startPoint x: 1381, startPoint y: 397, endPoint x: 904, endPoint y: 361, distance: 478.4
click at [1190, 381] on div "EX086-3.5T EX106 - Mini EX120 - 22T [PERSON_NAME] EX126- 22T - Labour Hire EX12…" at bounding box center [784, 280] width 1568 height 415
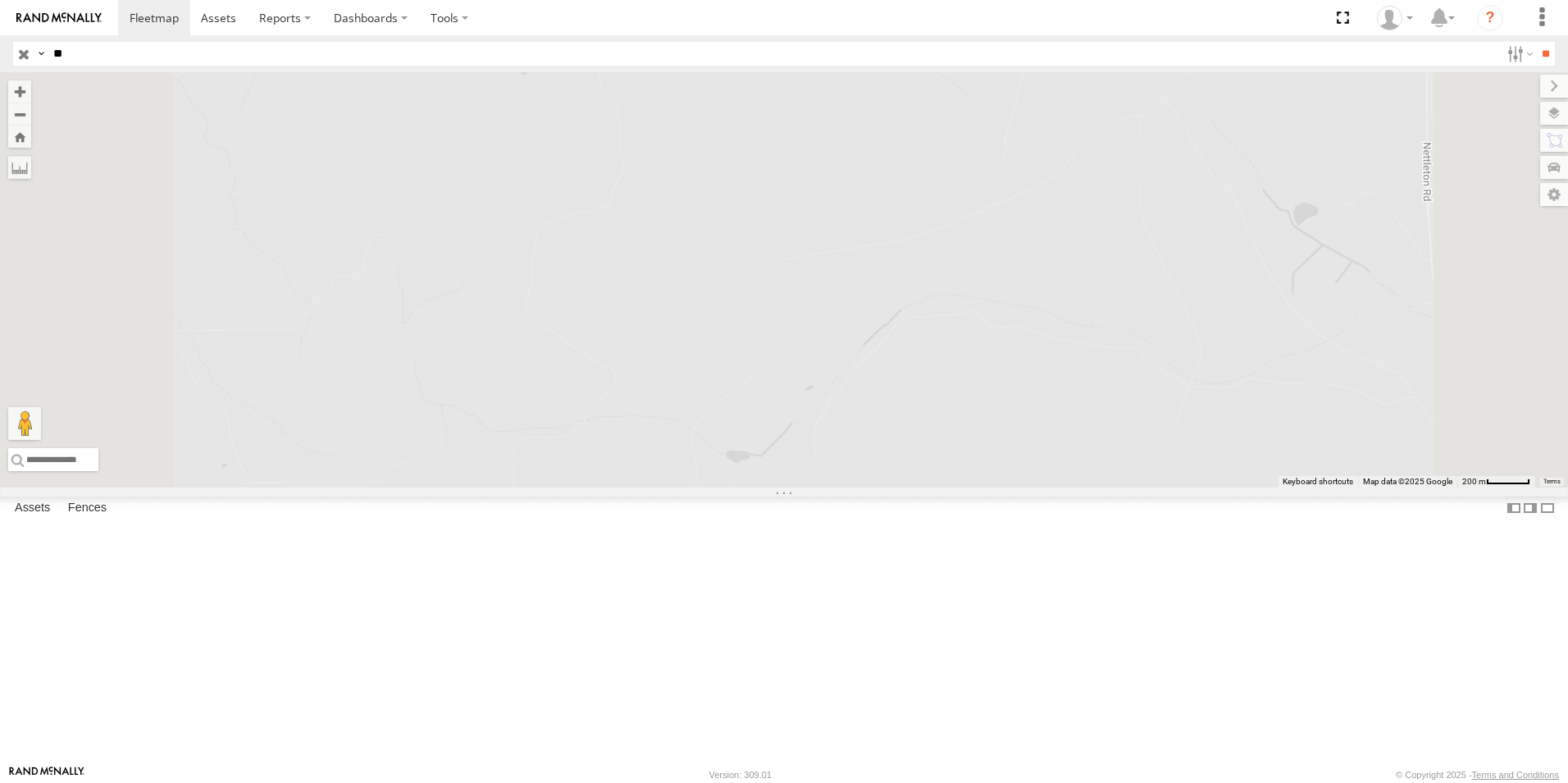
drag, startPoint x: 1025, startPoint y: 359, endPoint x: 1417, endPoint y: 461, distance: 405.1
click at [1400, 458] on div "EX086-3.5T EX106 - Mini EX120 - 22T [PERSON_NAME] EX126- 22T - Labour Hire EX12…" at bounding box center [784, 280] width 1568 height 415
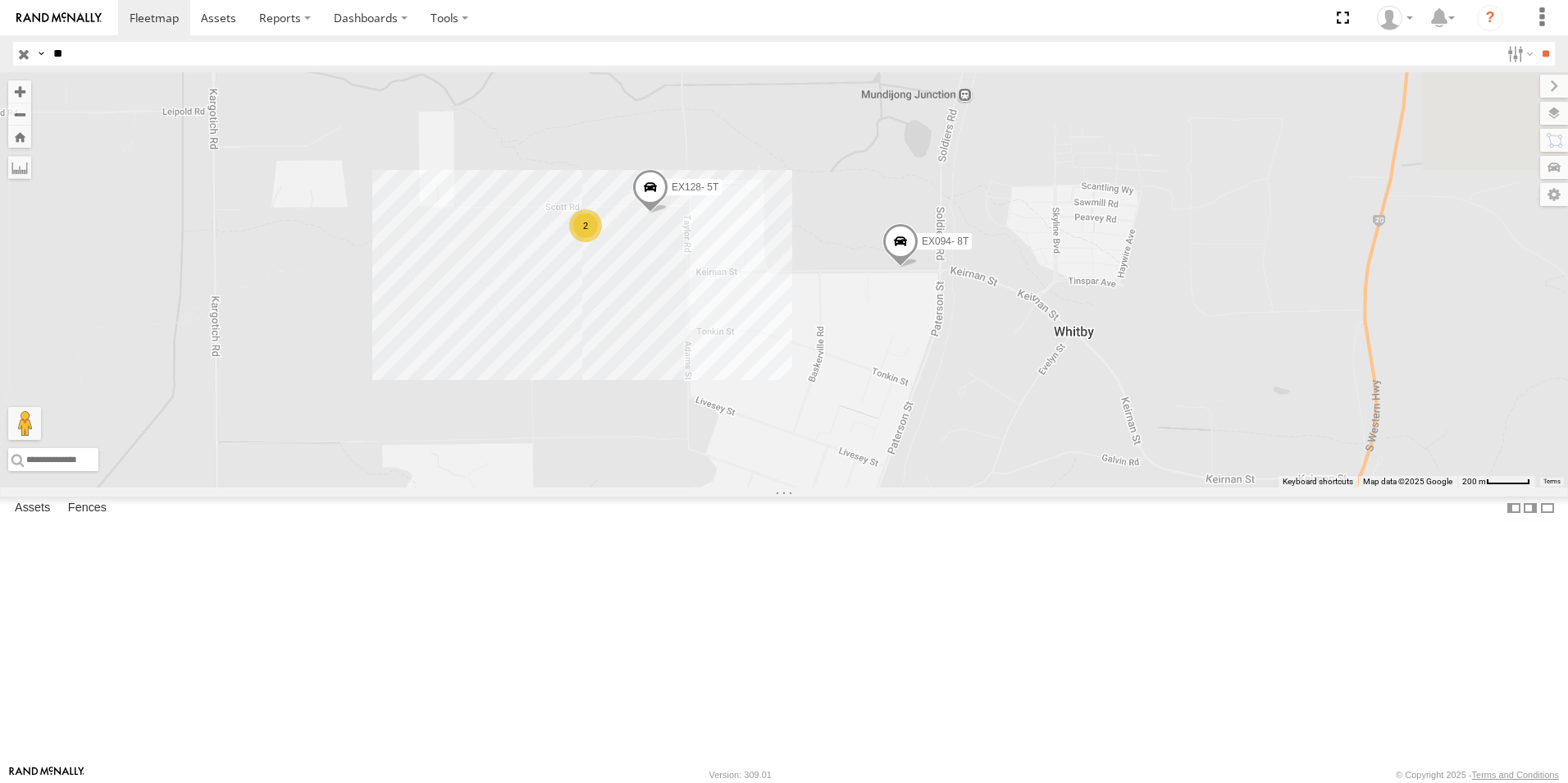
drag, startPoint x: 1180, startPoint y: 406, endPoint x: 1104, endPoint y: 440, distance: 83.3
click at [1106, 442] on div "EX086-3.5T EX106 - Mini EX120 - 22T [PERSON_NAME] EX126- 22T - Labour Hire EX12…" at bounding box center [784, 280] width 1568 height 415
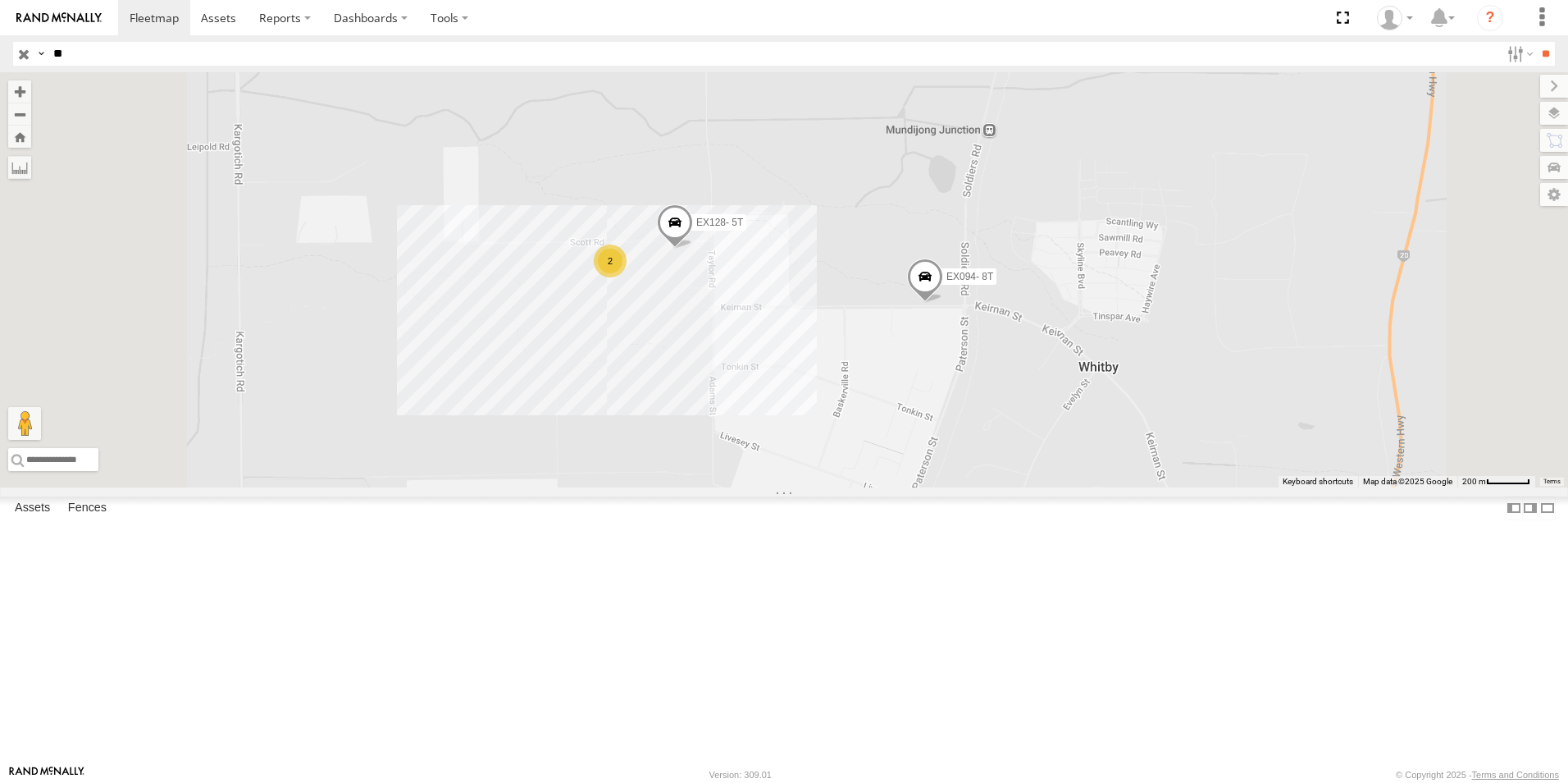
drag, startPoint x: 961, startPoint y: 505, endPoint x: 1026, endPoint y: 473, distance: 72.4
click at [1026, 474] on div "EX086-3.5T EX106 - Mini EX120 - 22T [PERSON_NAME] EX126- 22T - Labour Hire EX12…" at bounding box center [784, 280] width 1568 height 415
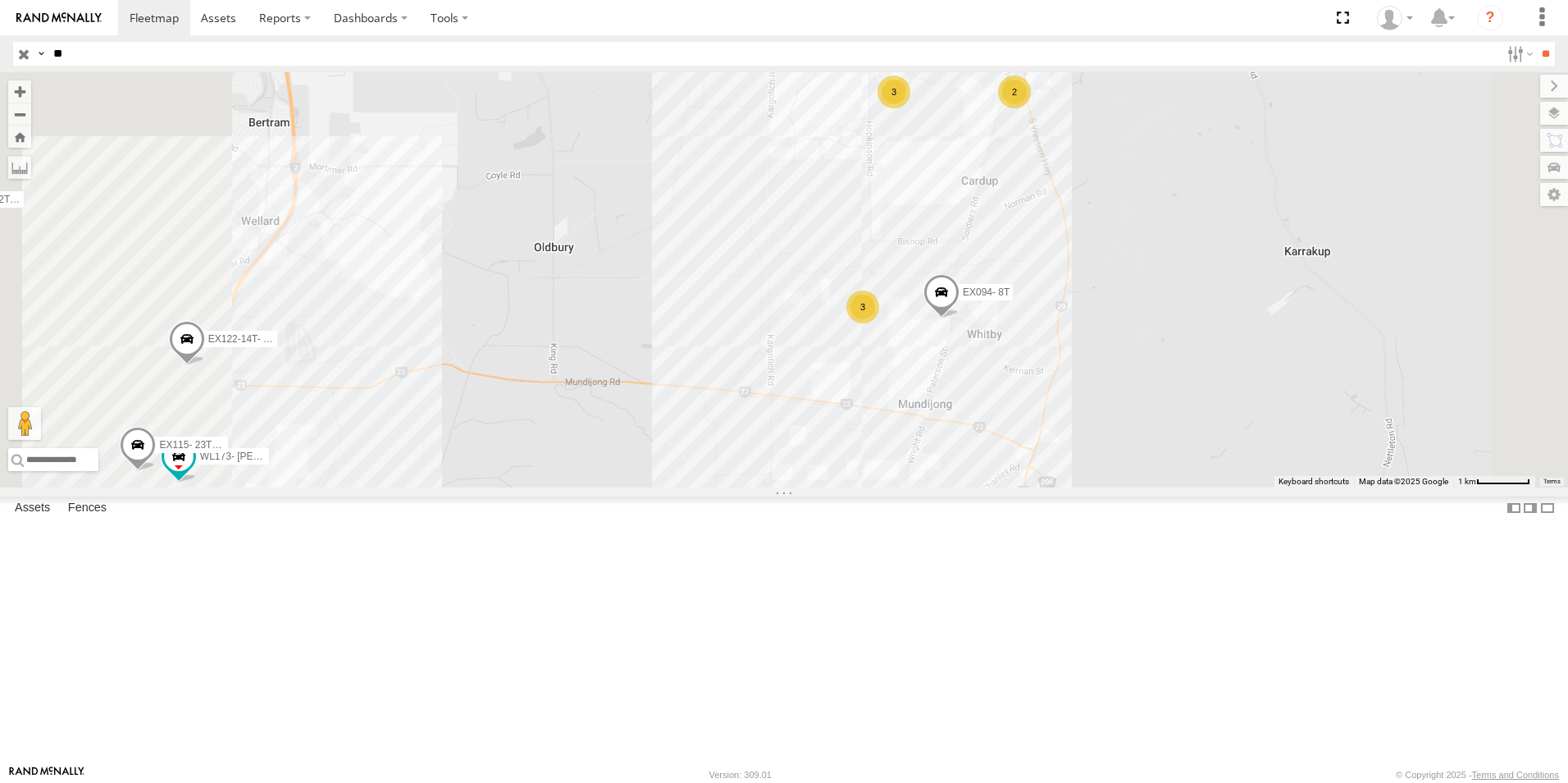
drag, startPoint x: 924, startPoint y: 548, endPoint x: 1041, endPoint y: 514, distance: 121.8
click at [1041, 487] on div "EX086-3.5T EX106 - Mini EX120 - 22T [PERSON_NAME] EX126- 22T - Labour Hire EX12…" at bounding box center [784, 280] width 1568 height 415
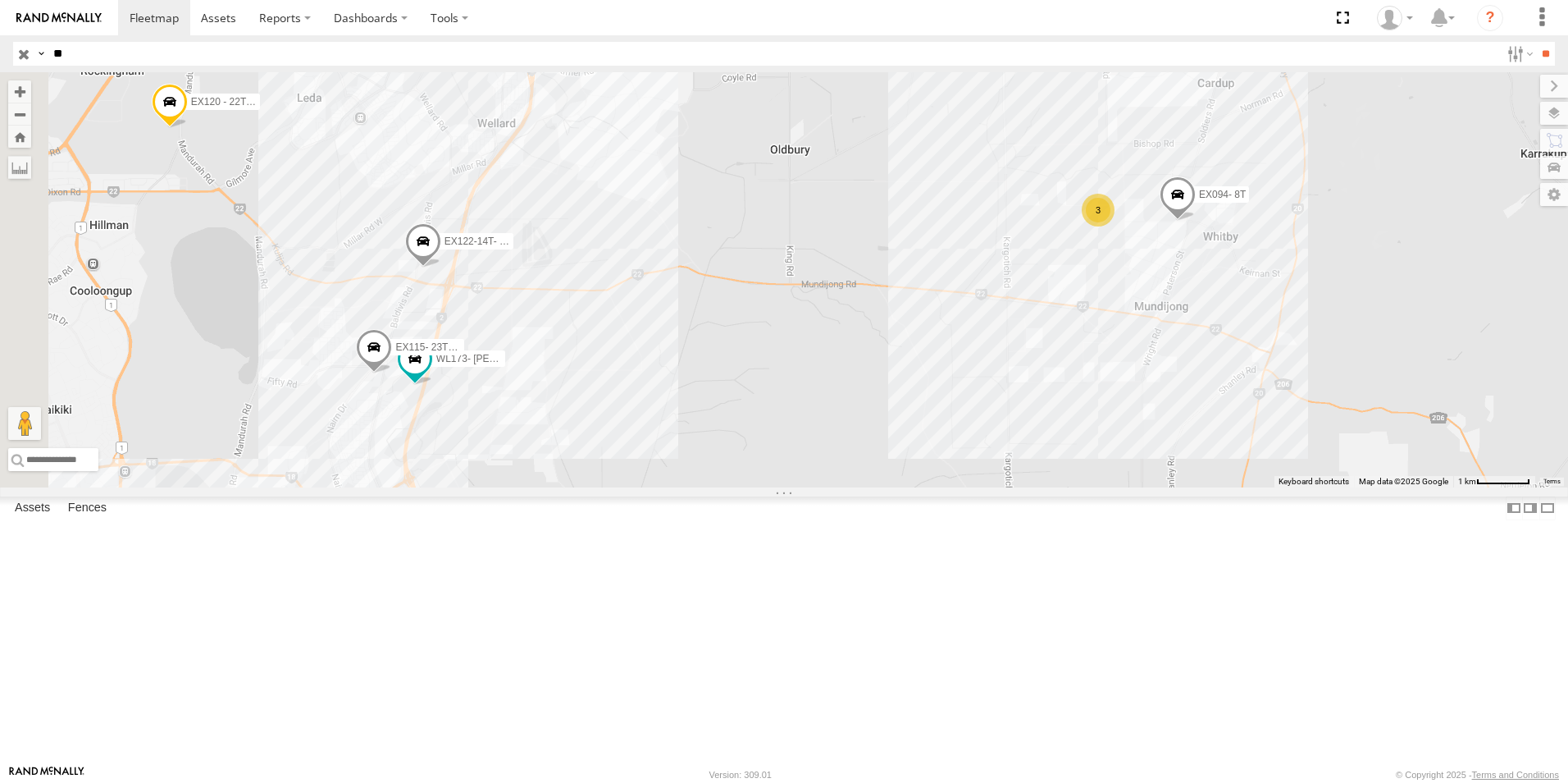
drag, startPoint x: 773, startPoint y: 509, endPoint x: 861, endPoint y: 452, distance: 104.8
click at [840, 468] on div "EX086-3.5T EX106 - Mini EX120 - 22T [PERSON_NAME] EX126- 22T - Labour Hire EX12…" at bounding box center [784, 280] width 1568 height 415
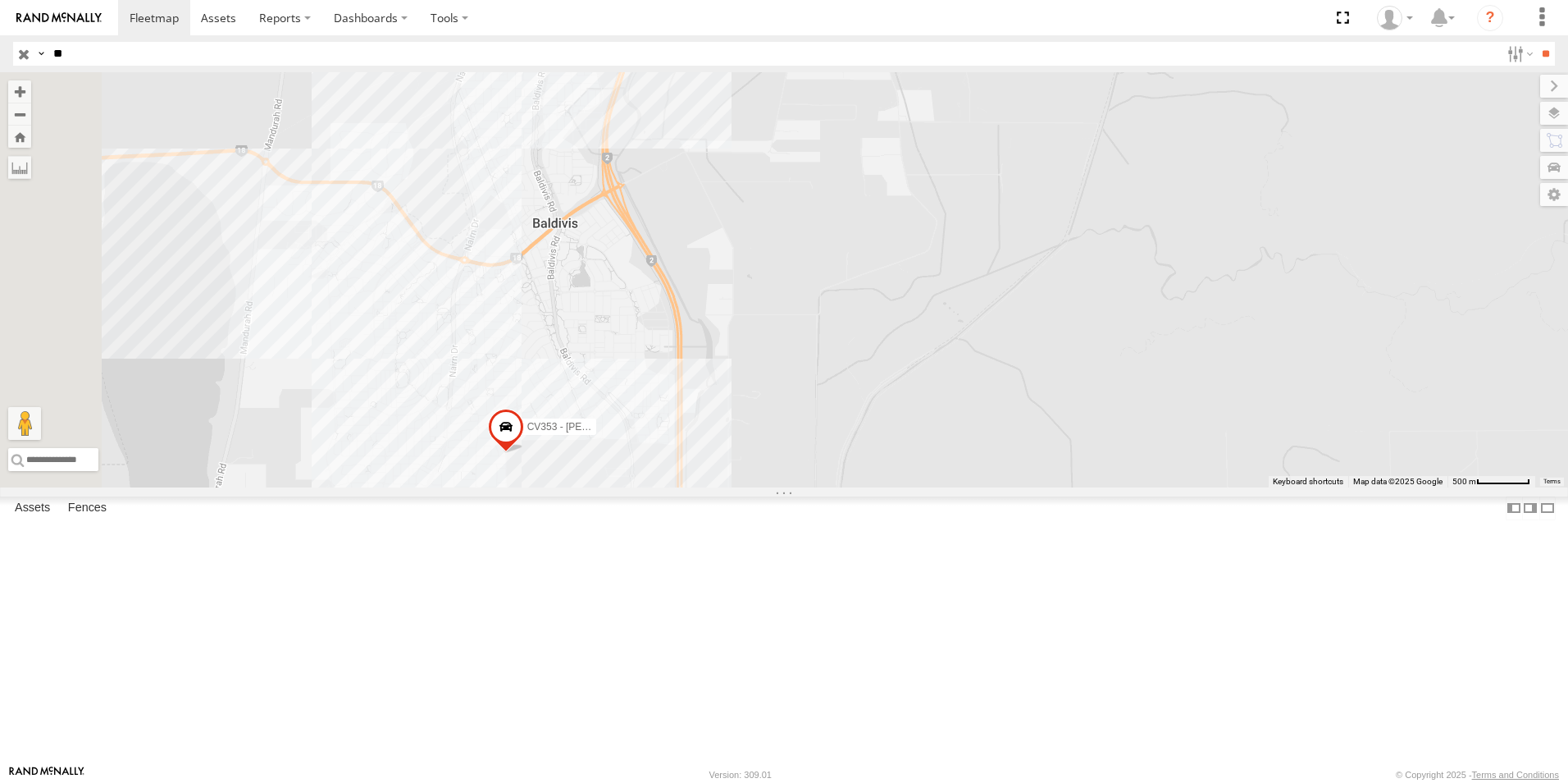
drag, startPoint x: 791, startPoint y: 658, endPoint x: 773, endPoint y: 601, distance: 59.8
click at [773, 487] on div "EX086-3.5T EX106 - Mini EX120 - 22T [PERSON_NAME] EX126- 22T - Labour Hire EX12…" at bounding box center [784, 280] width 1568 height 415
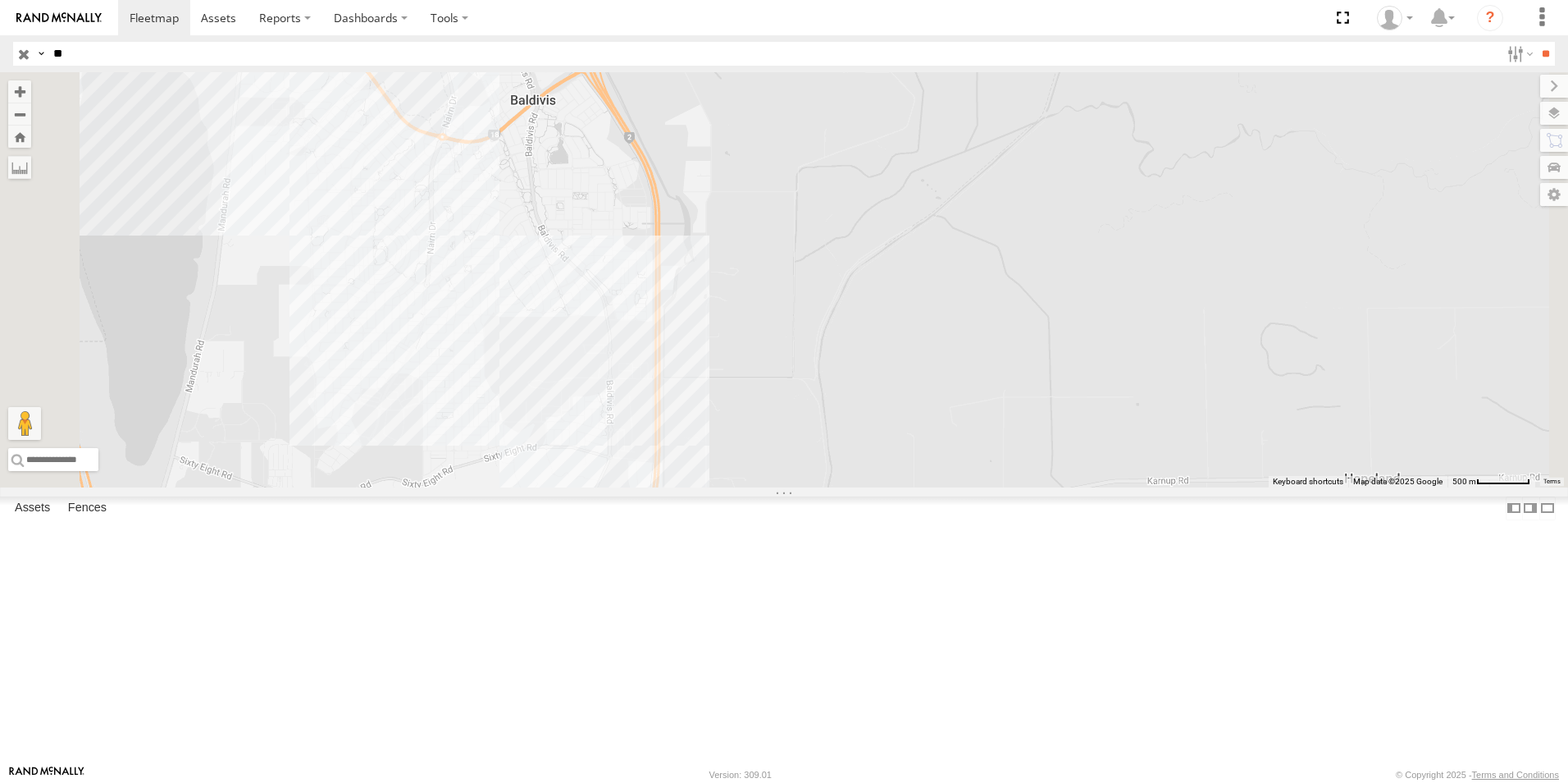
scroll to position [0, 0]
drag, startPoint x: 960, startPoint y: 387, endPoint x: 936, endPoint y: 470, distance: 86.4
click at [936, 470] on div "CV132 - [PERSON_NAME] CV353 - [PERSON_NAME]" at bounding box center [784, 280] width 1568 height 415
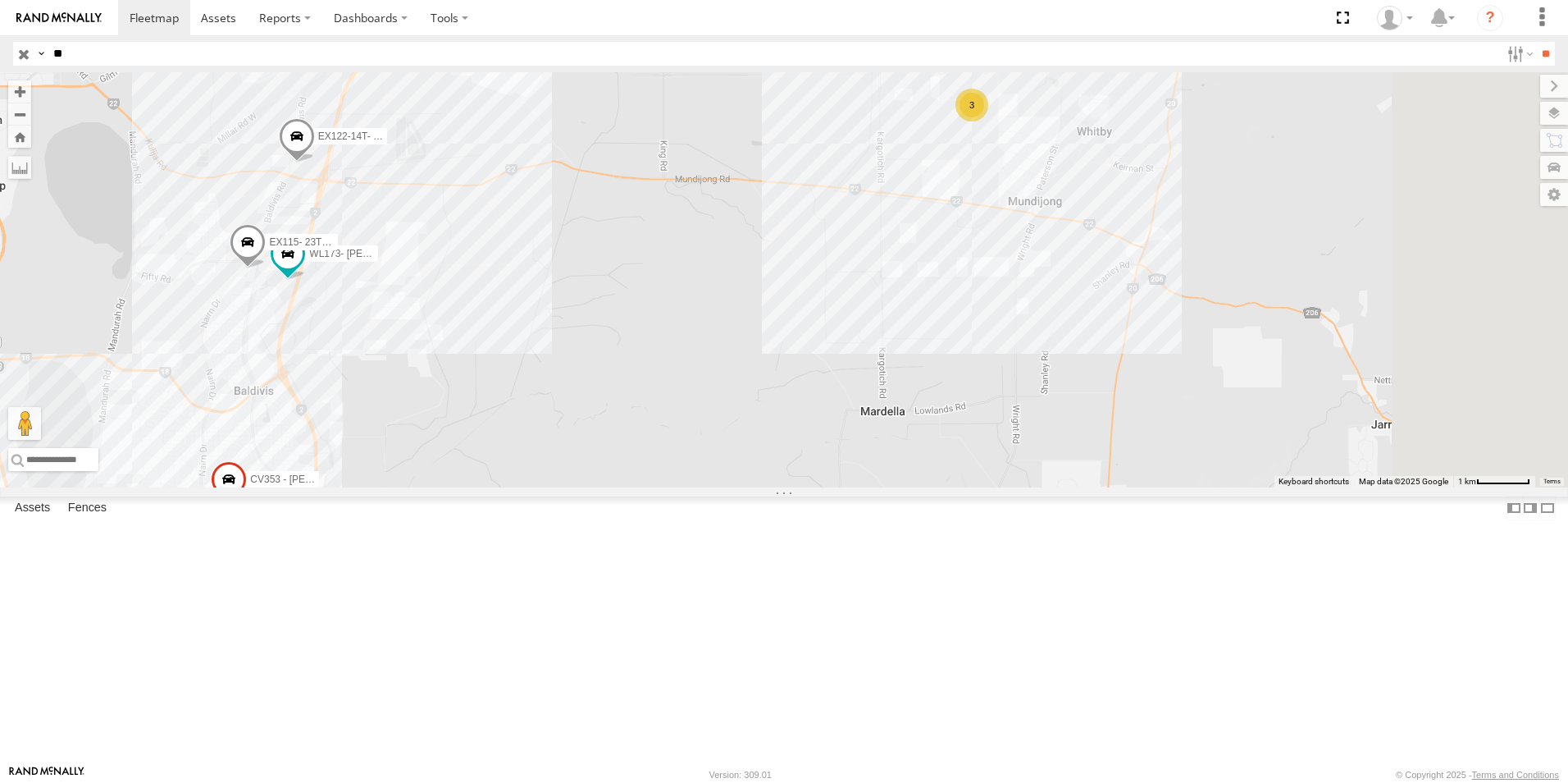
drag, startPoint x: 1060, startPoint y: 418, endPoint x: 663, endPoint y: 524, distance: 410.9
click at [663, 487] on div "CV132 - [PERSON_NAME] CV353 - [PERSON_NAME] EX115- 23TZ-[PERSON_NAME] WL173- [P…" at bounding box center [784, 280] width 1568 height 415
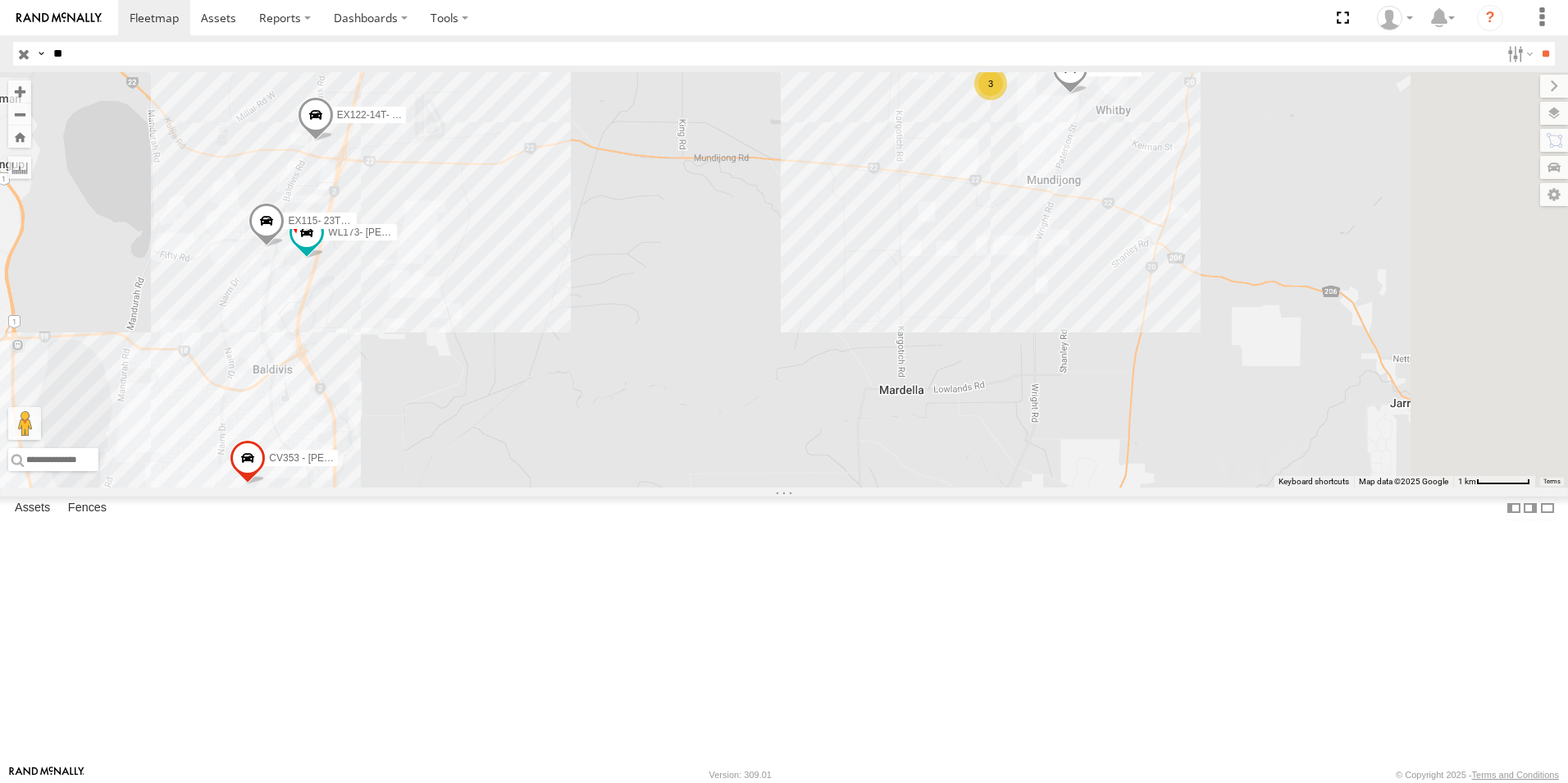
drag, startPoint x: 826, startPoint y: 454, endPoint x: 897, endPoint y: 428, distance: 75.6
click at [897, 428] on div "CV132 - [PERSON_NAME] CV353 - [PERSON_NAME] EX115- 23TZ-[PERSON_NAME] WL173- [P…" at bounding box center [784, 280] width 1568 height 415
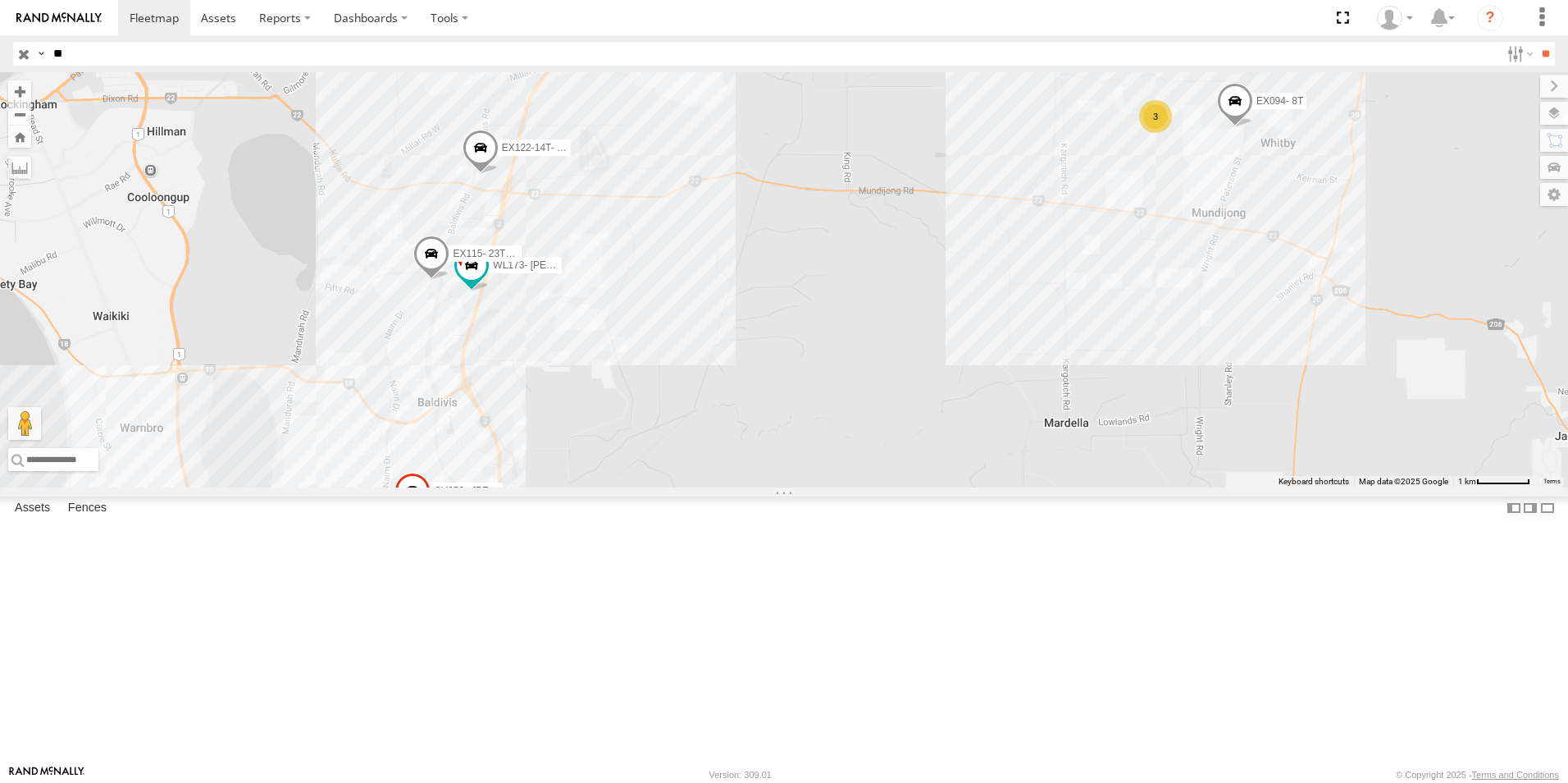
drag, startPoint x: 919, startPoint y: 323, endPoint x: 910, endPoint y: 436, distance: 113.4
click at [910, 436] on div "CV132 - [PERSON_NAME] CV353 - [PERSON_NAME] EX115- 23TZ-[PERSON_NAME] WL173- [P…" at bounding box center [784, 280] width 1568 height 415
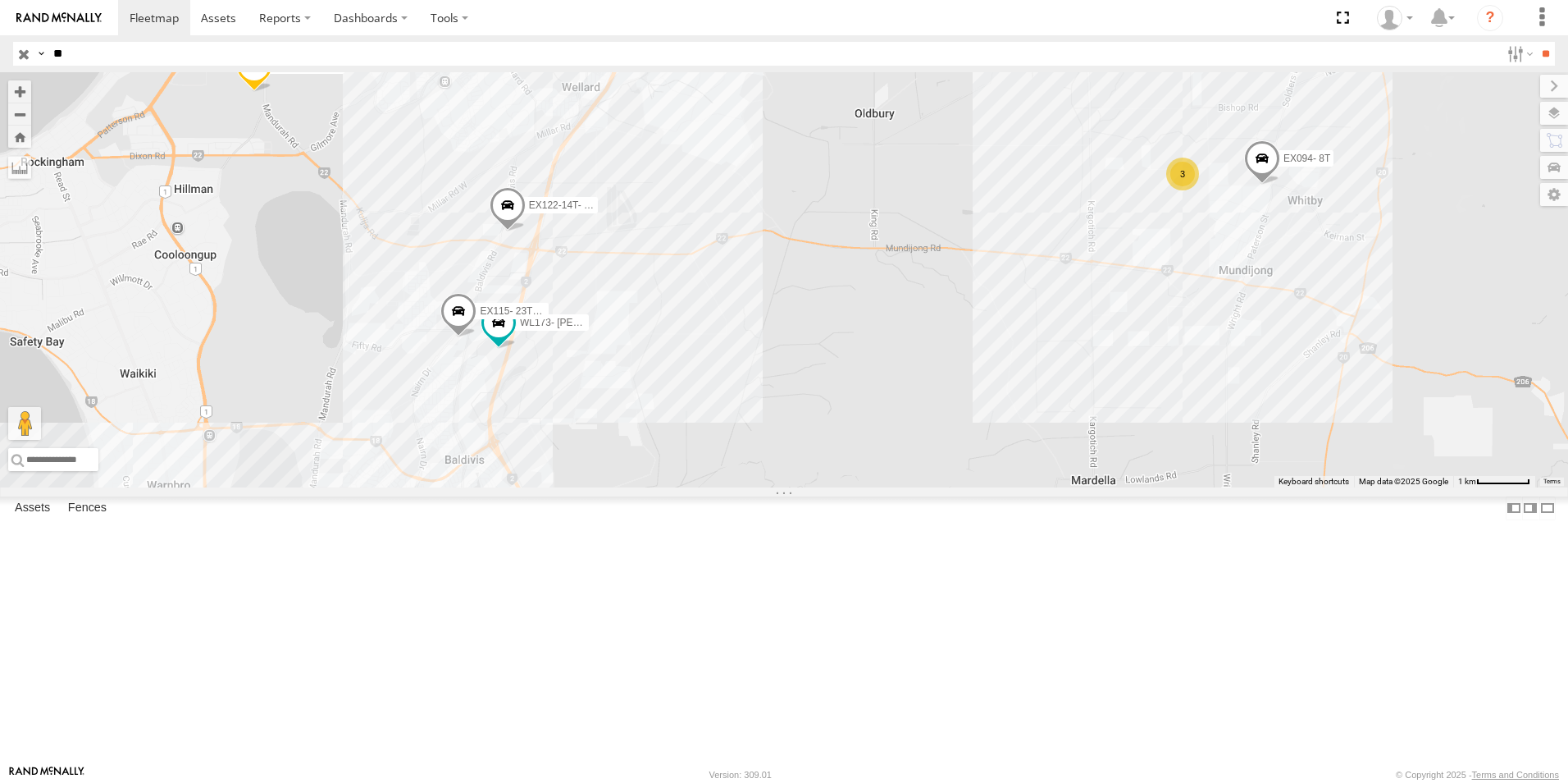
drag, startPoint x: 928, startPoint y: 395, endPoint x: 970, endPoint y: 436, distance: 58.7
click at [970, 436] on div "CV132 - [PERSON_NAME] CV353 - [PERSON_NAME] EX115- 23TZ-[PERSON_NAME] WL173- [P…" at bounding box center [784, 280] width 1568 height 415
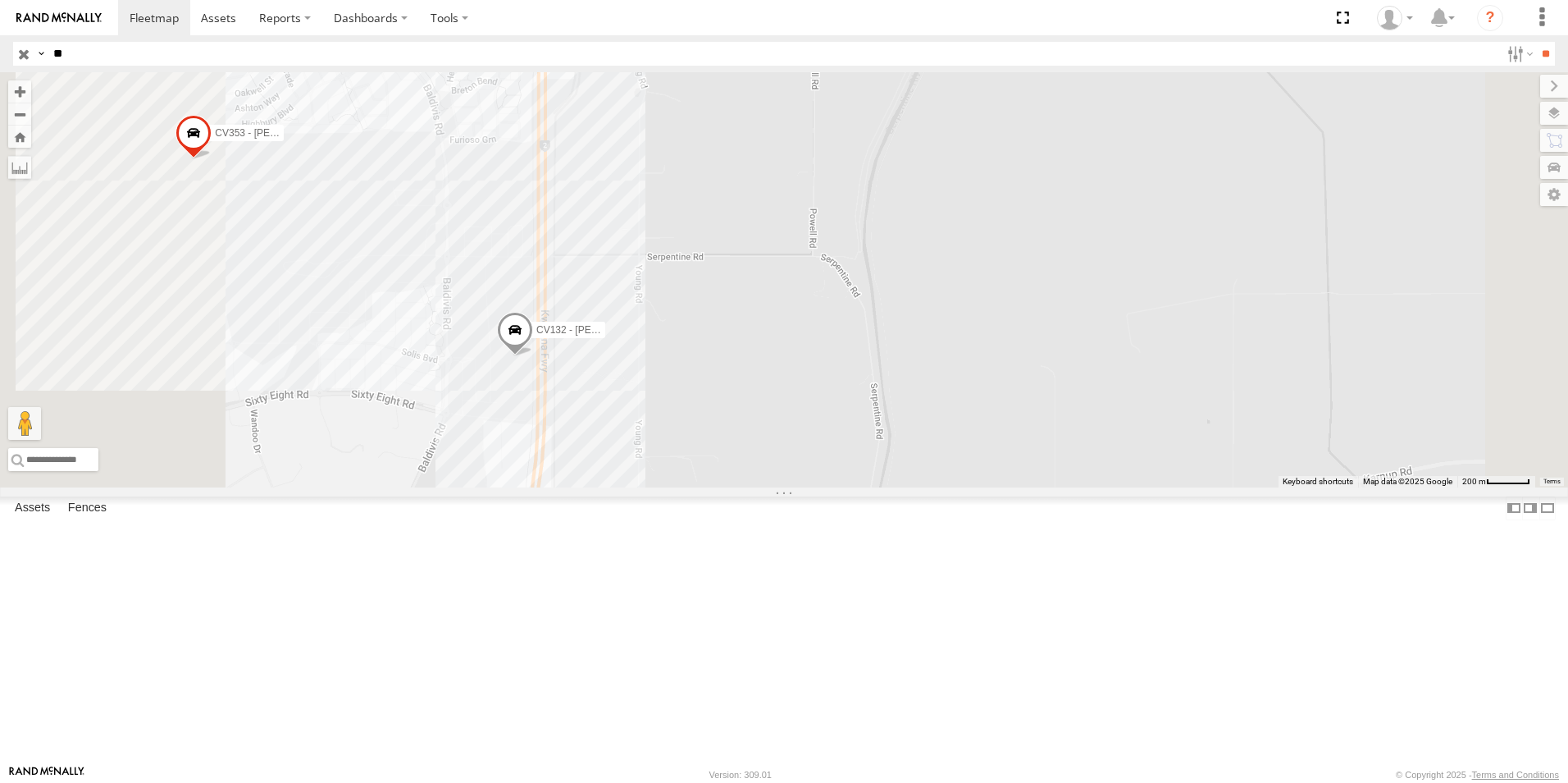
drag, startPoint x: 633, startPoint y: 589, endPoint x: 795, endPoint y: 547, distance: 167.4
click at [795, 487] on div "EX120 - 22T [PERSON_NAME] EX122-14T- [PERSON_NAME] EX126- 22T - Labour Hire CV1…" at bounding box center [784, 280] width 1568 height 415
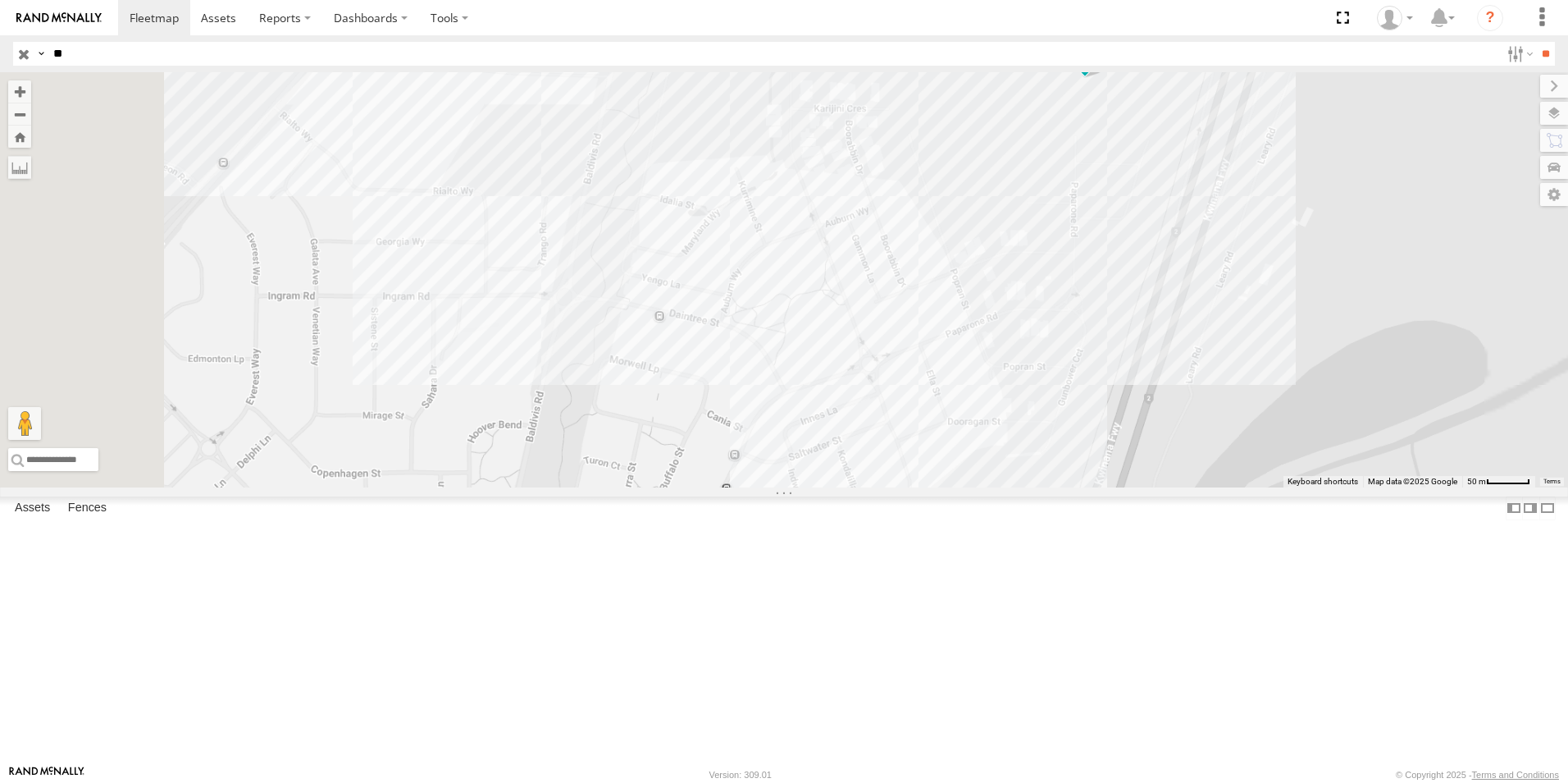
drag, startPoint x: 722, startPoint y: 275, endPoint x: 722, endPoint y: 518, distance: 243.0
click at [722, 487] on div "EX120 - 22T [PERSON_NAME] EX122-14T- [PERSON_NAME] EX126- 22T - Labour Hire CV1…" at bounding box center [784, 280] width 1568 height 415
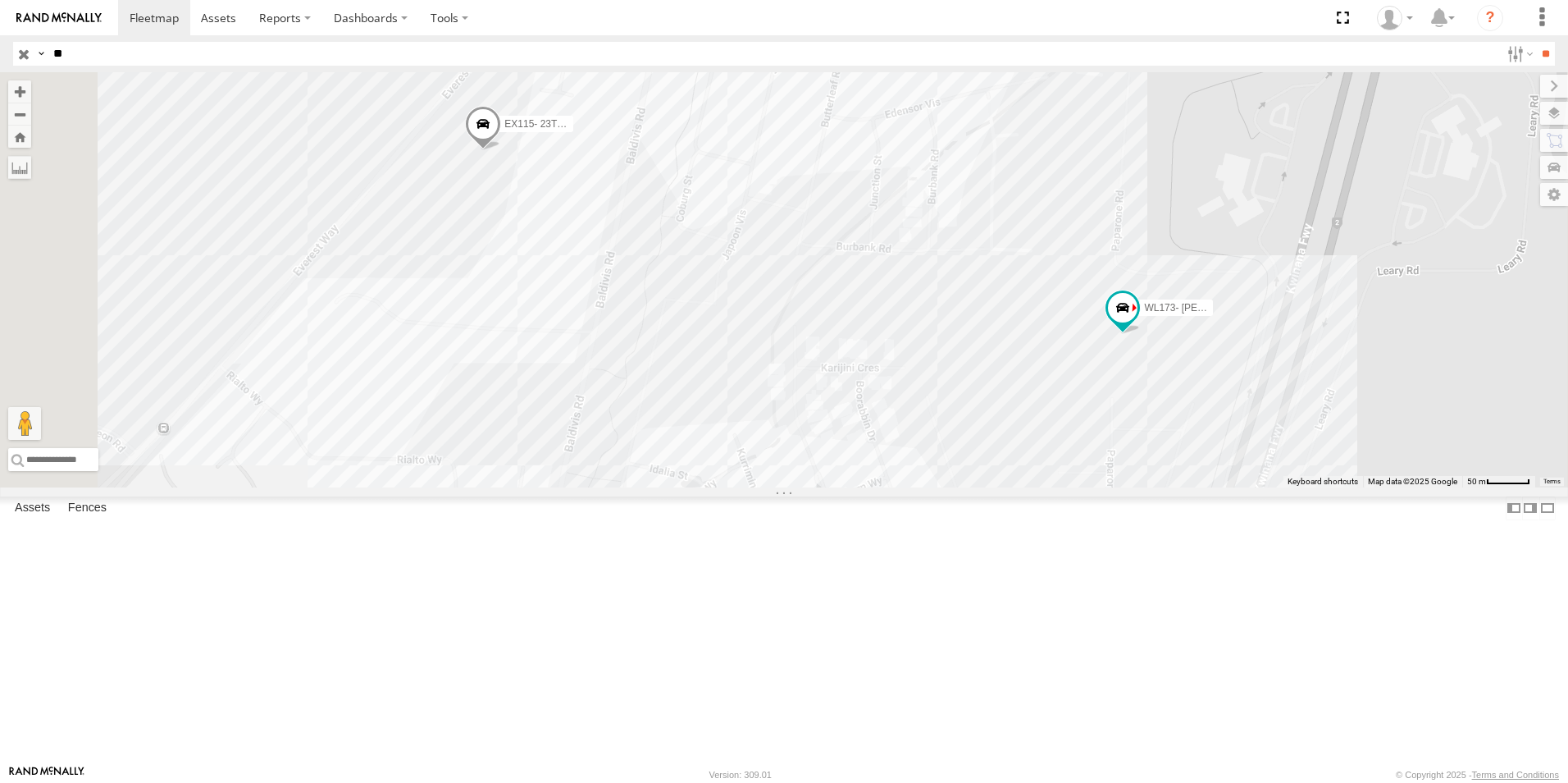
drag, startPoint x: 894, startPoint y: 280, endPoint x: 890, endPoint y: 475, distance: 195.0
click at [890, 475] on div "EX120 - 22T [PERSON_NAME] EX122-14T- [PERSON_NAME] EX126- 22T - Labour Hire CV1…" at bounding box center [784, 280] width 1568 height 415
click at [501, 151] on span at bounding box center [483, 129] width 36 height 44
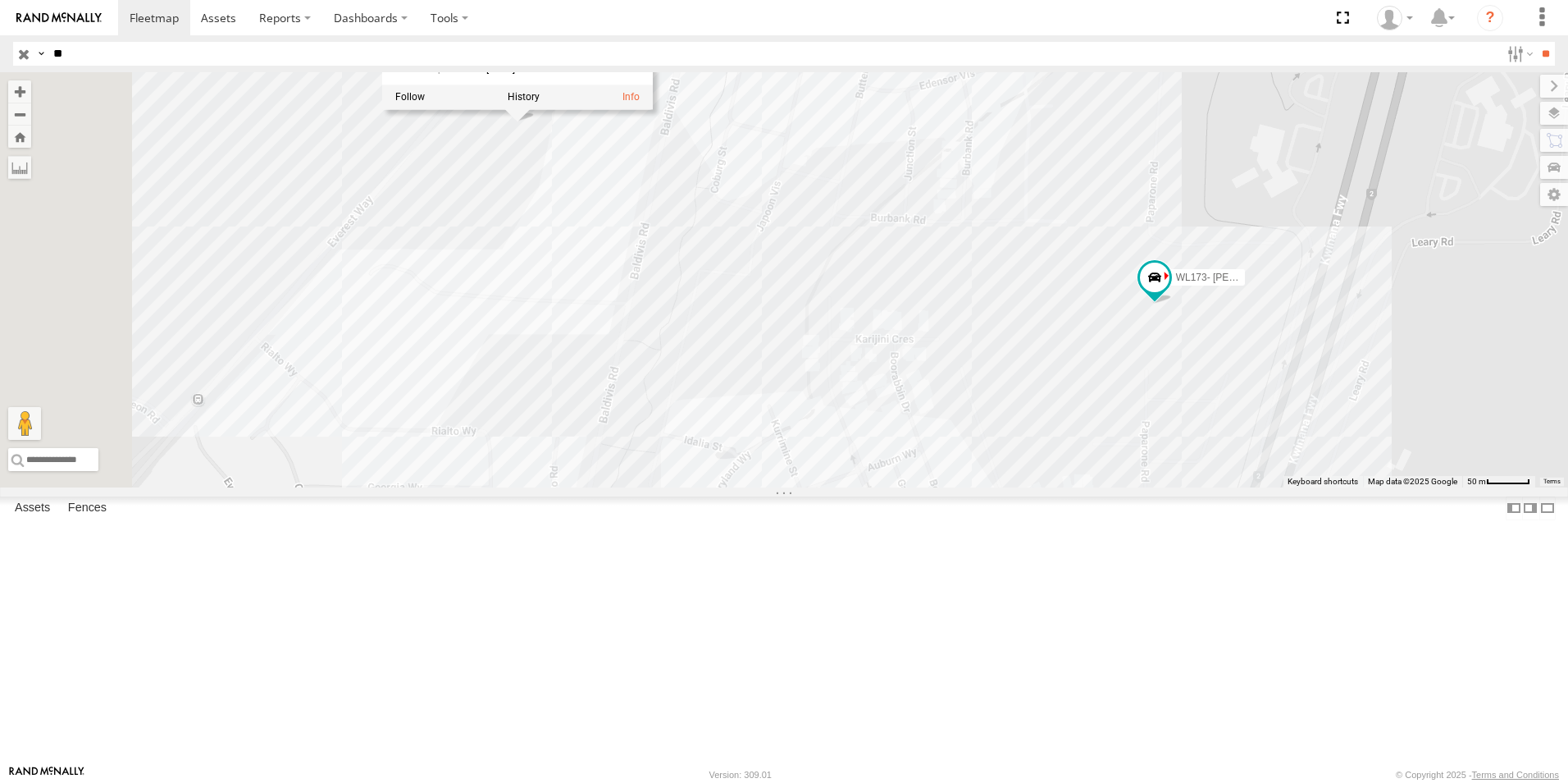
drag, startPoint x: 684, startPoint y: 535, endPoint x: 753, endPoint y: 483, distance: 86.4
click at [753, 483] on div "EX120 - 22T [PERSON_NAME] EX122-14T- [PERSON_NAME] EX126- 22T - Labour Hire CV1…" at bounding box center [784, 280] width 1568 height 415
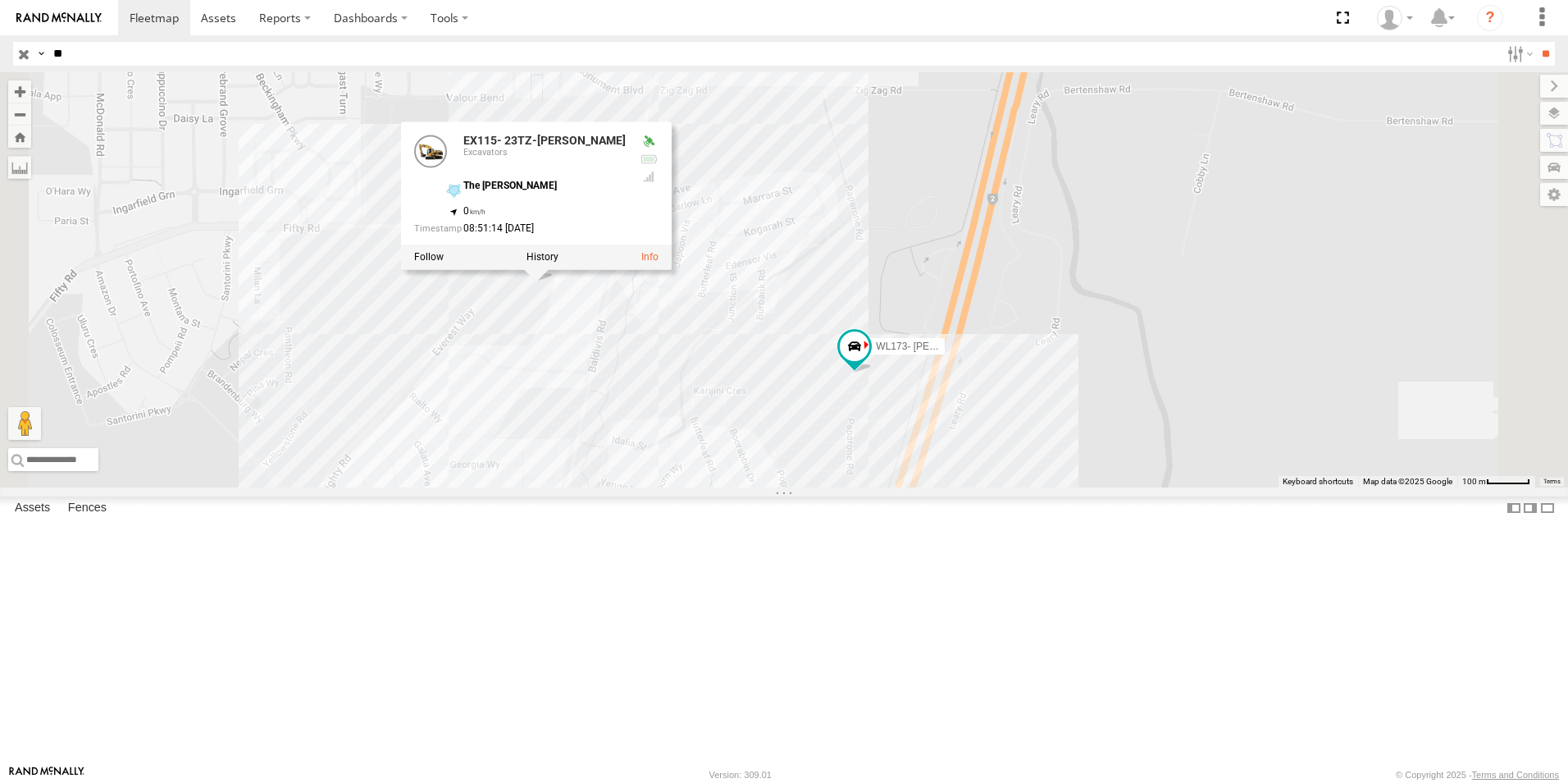
drag, startPoint x: 763, startPoint y: 443, endPoint x: 754, endPoint y: 505, distance: 62.6
click at [754, 487] on div "EX120 - 22T [PERSON_NAME] EX122-14T- [PERSON_NAME] EX126- 22T - Labour Hire CV1…" at bounding box center [784, 280] width 1568 height 415
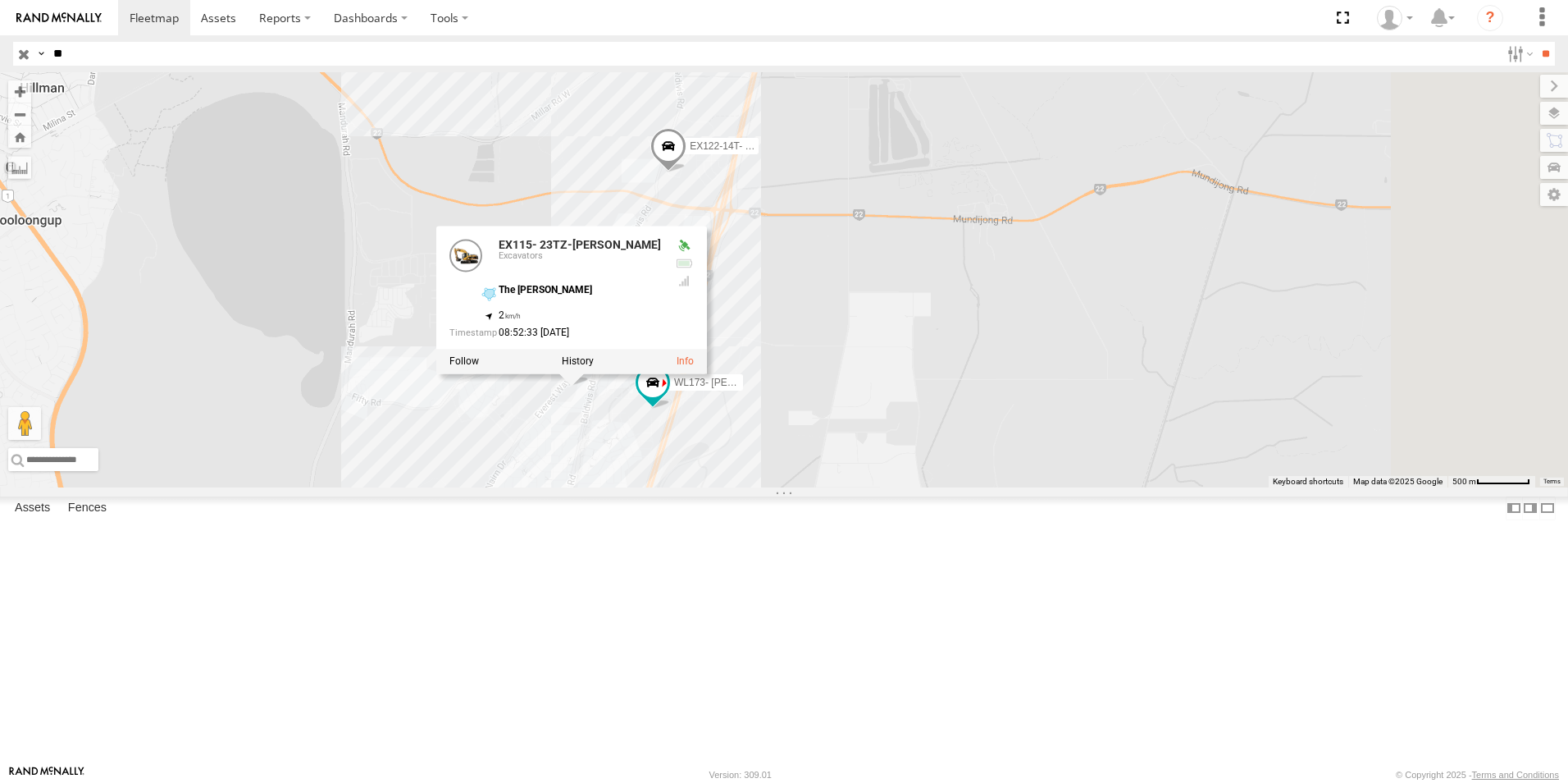
drag, startPoint x: 1090, startPoint y: 467, endPoint x: 1007, endPoint y: 516, distance: 96.4
click at [1007, 487] on div "EX120 - 22T [PERSON_NAME] EX122-14T- [PERSON_NAME] EX126- 22T - Labour Hire CV1…" at bounding box center [784, 280] width 1568 height 415
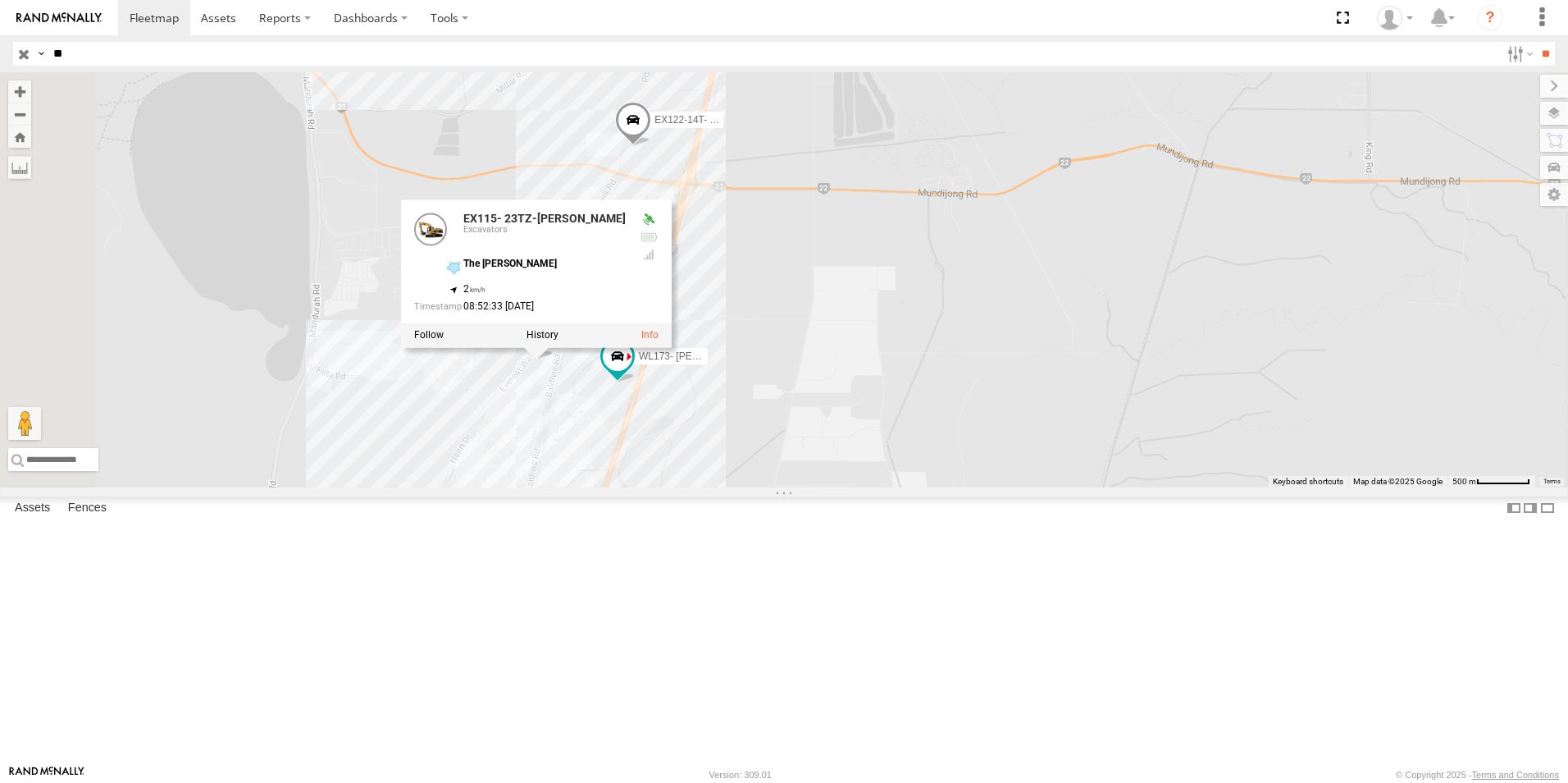
drag, startPoint x: 1018, startPoint y: 375, endPoint x: 983, endPoint y: 604, distance: 231.7
click at [983, 487] on div "EX120 - 22T [PERSON_NAME] EX122-14T- [PERSON_NAME] EX126- 22T - Labour Hire CV1…" at bounding box center [784, 280] width 1568 height 415
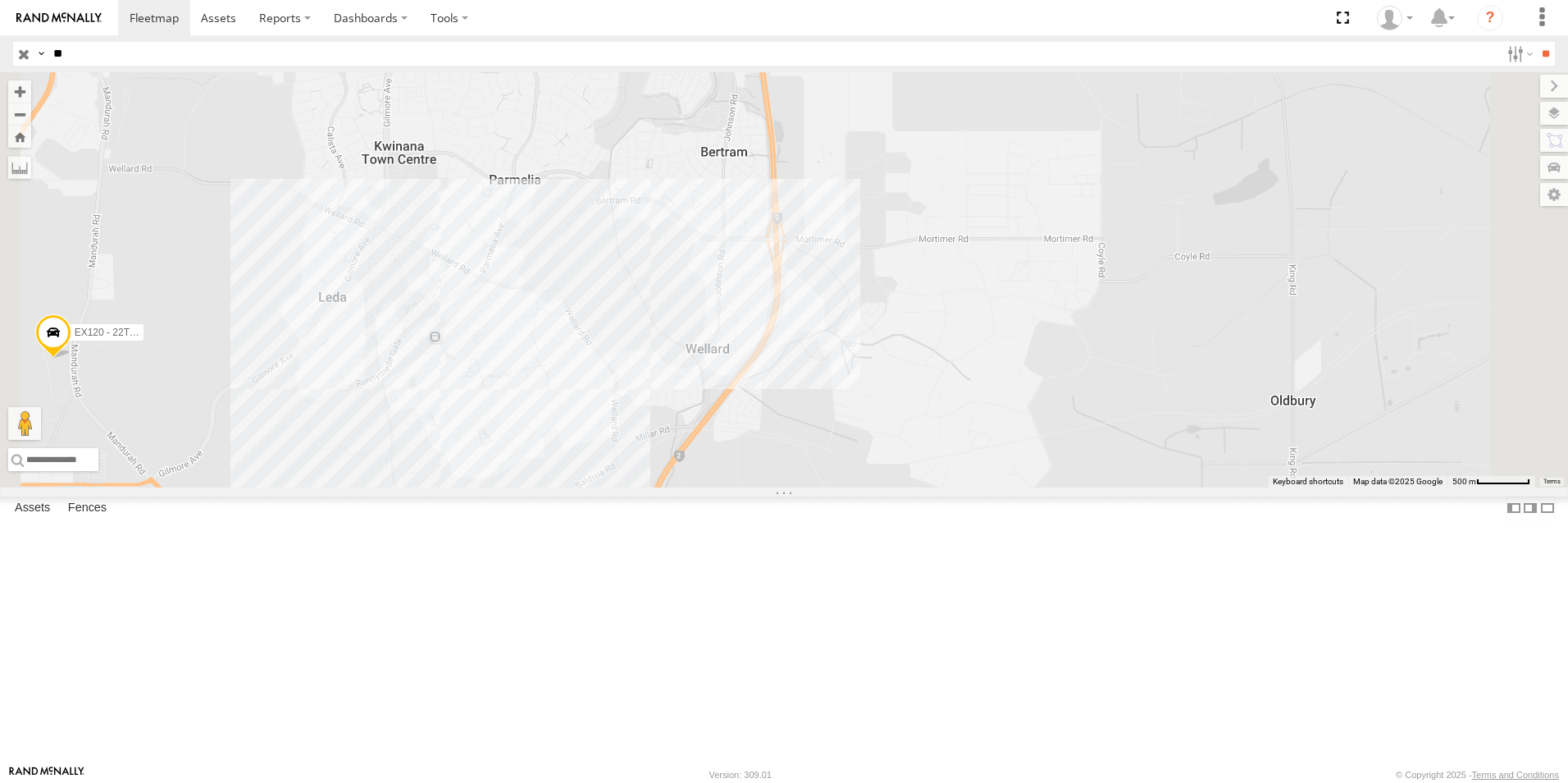
drag, startPoint x: 989, startPoint y: 519, endPoint x: 997, endPoint y: 357, distance: 162.2
click at [1018, 423] on div "EX120 - 22T [PERSON_NAME] EX122-14T- [PERSON_NAME] EX126- 22T - Labour Hire CV1…" at bounding box center [784, 280] width 1568 height 415
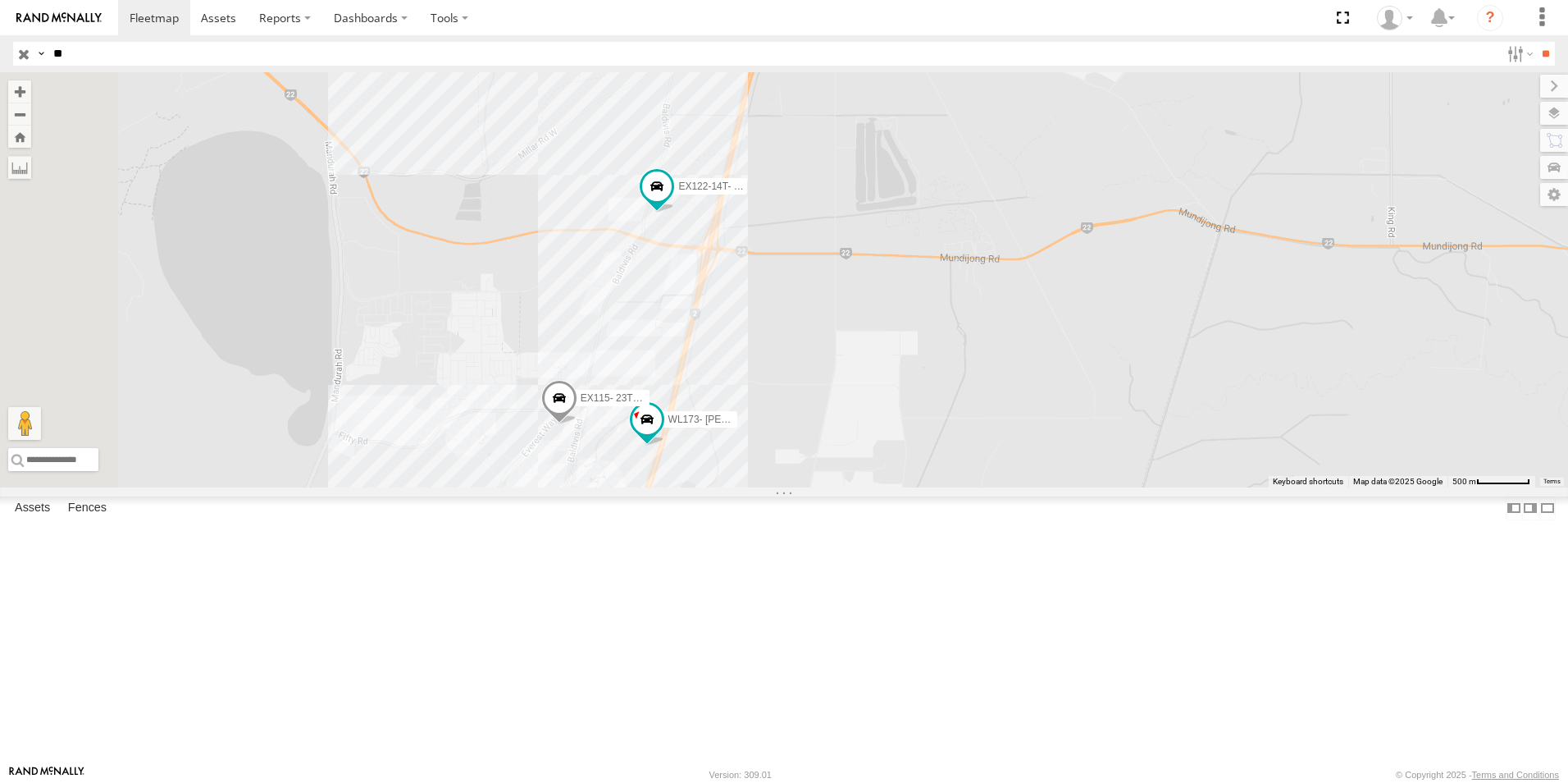
drag, startPoint x: 1019, startPoint y: 266, endPoint x: 991, endPoint y: 362, distance: 100.0
click at [991, 362] on div "EX115- 23TZ-[PERSON_NAME] EX122-14T- [PERSON_NAME] WL173- [PERSON_NAME]" at bounding box center [784, 280] width 1568 height 415
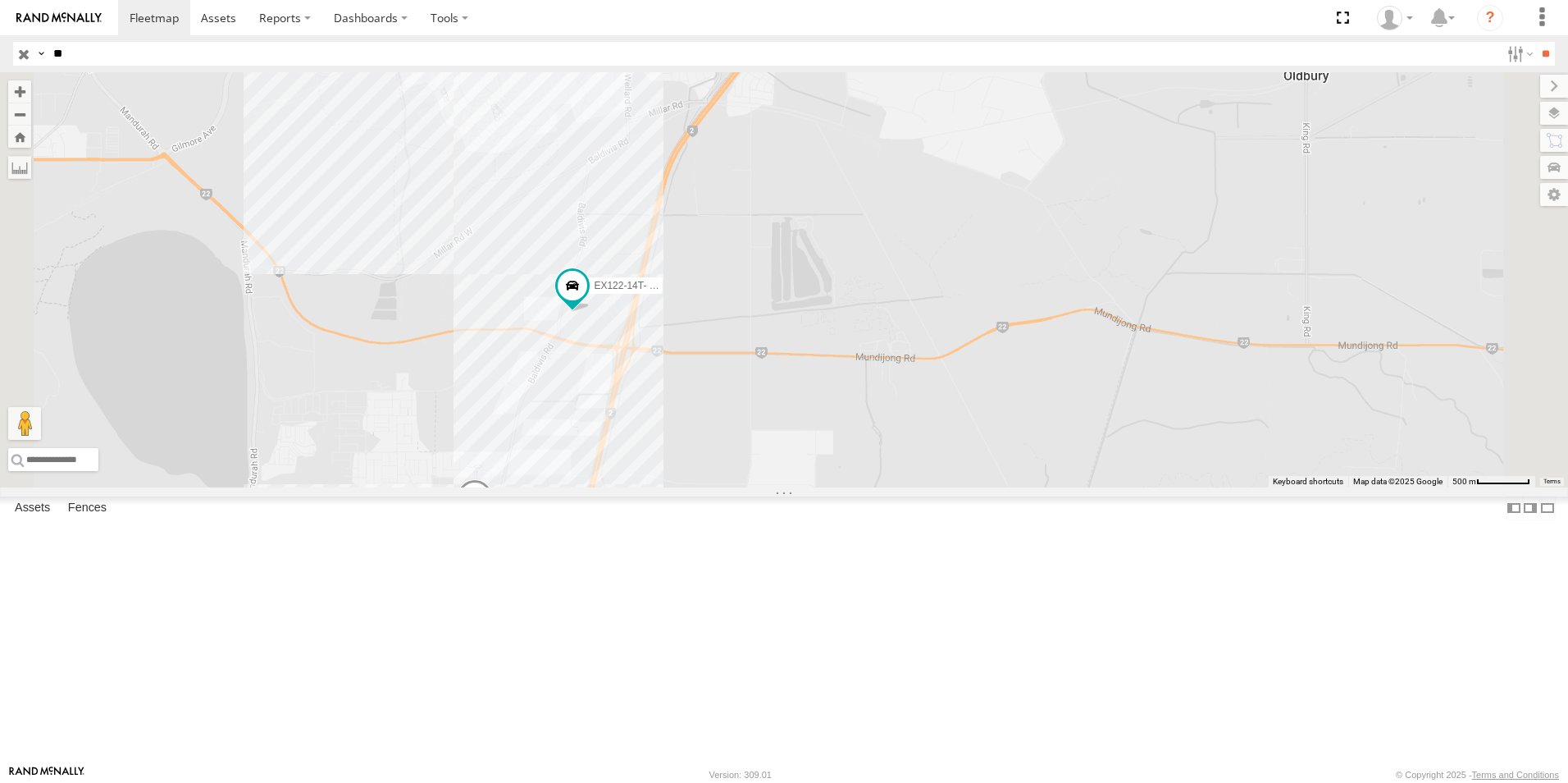
drag, startPoint x: 1046, startPoint y: 279, endPoint x: 971, endPoint y: 357, distance: 108.2
click at [971, 357] on div "EX115- 23TZ-[PERSON_NAME] EX122-14T- [PERSON_NAME] WL173- [PERSON_NAME]" at bounding box center [784, 280] width 1568 height 415
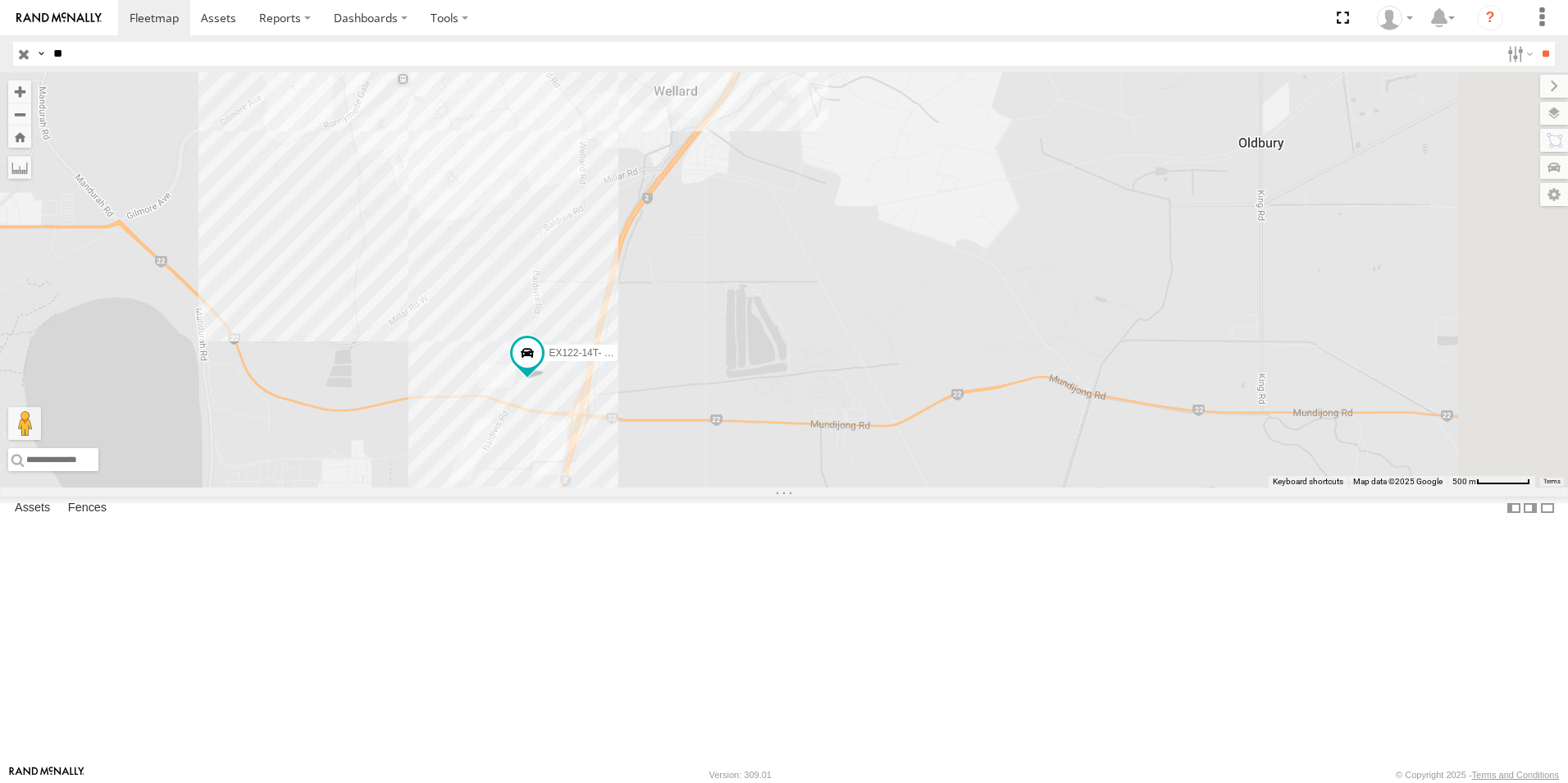
drag, startPoint x: 997, startPoint y: 254, endPoint x: 951, endPoint y: 326, distance: 85.4
click at [951, 326] on div "EX115- 23TZ-[PERSON_NAME] EX122-14T- [PERSON_NAME] WL173- [PERSON_NAME]" at bounding box center [784, 280] width 1568 height 415
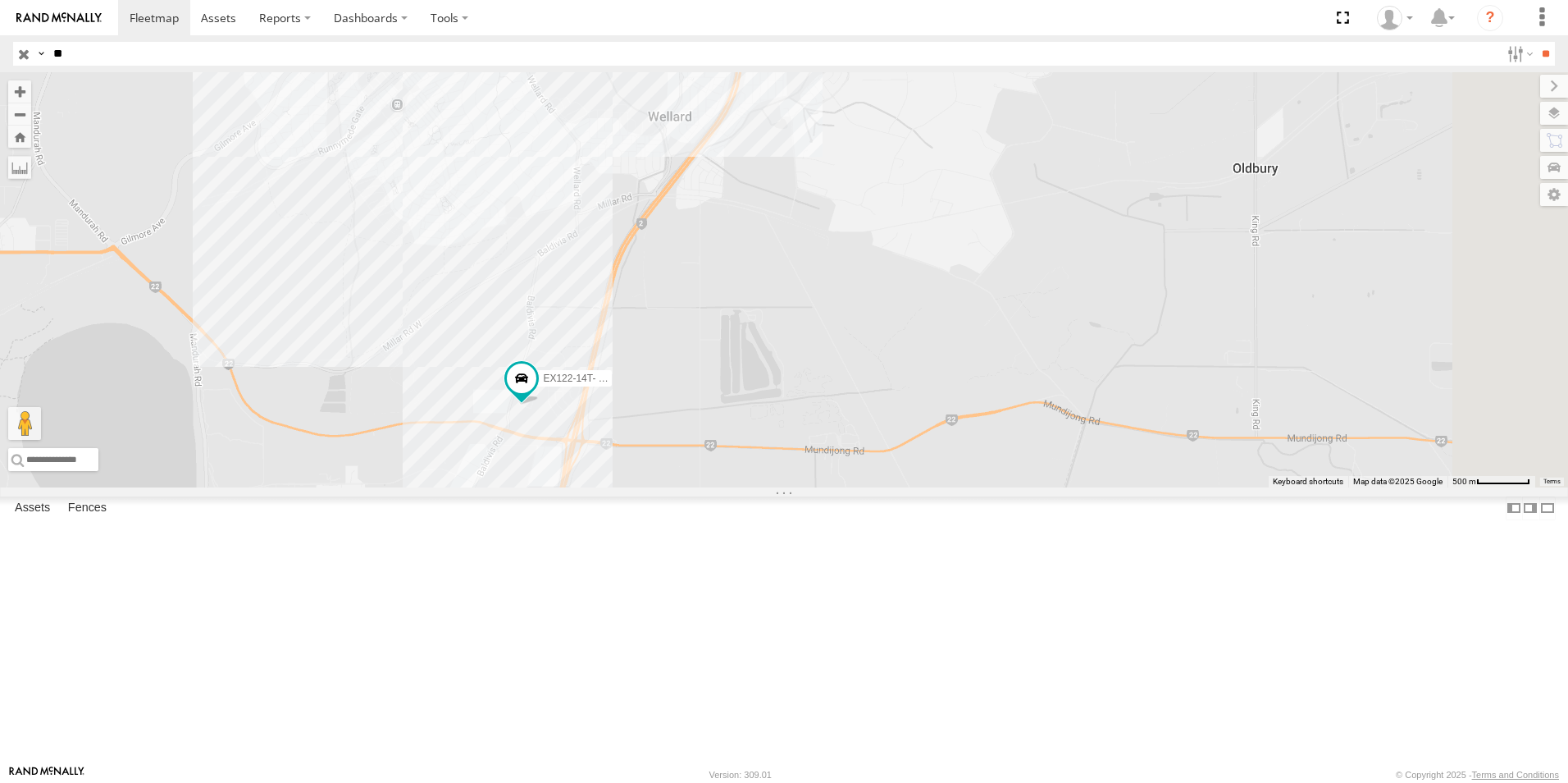
drag, startPoint x: 1044, startPoint y: 198, endPoint x: 1016, endPoint y: 268, distance: 75.4
click at [1016, 268] on div "EX115- 23TZ-[PERSON_NAME] EX122-14T- [PERSON_NAME] WL173- [PERSON_NAME]" at bounding box center [784, 280] width 1568 height 415
